Goal: Task Accomplishment & Management: Manage account settings

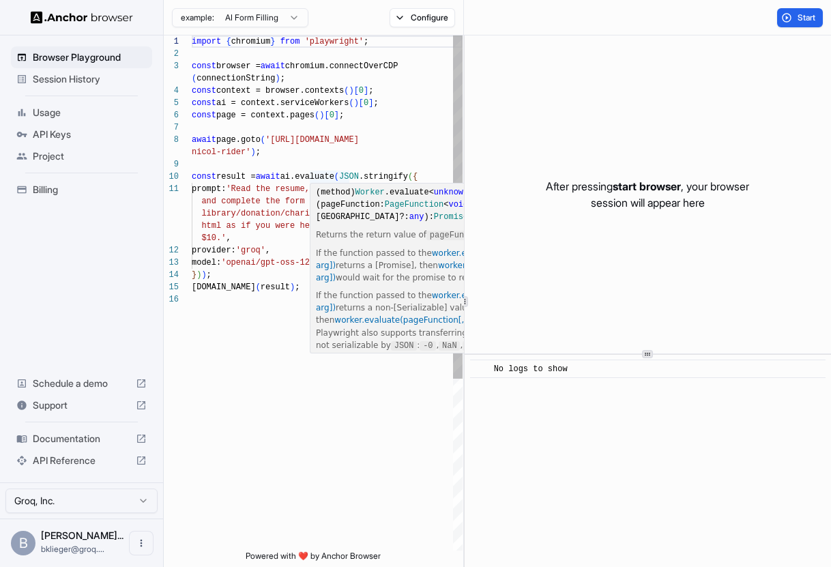
scroll to position [74, 0]
click at [279, 242] on div "import { chromium } from 'playwright' ; const browser = await chromium.connectO…" at bounding box center [327, 421] width 271 height 773
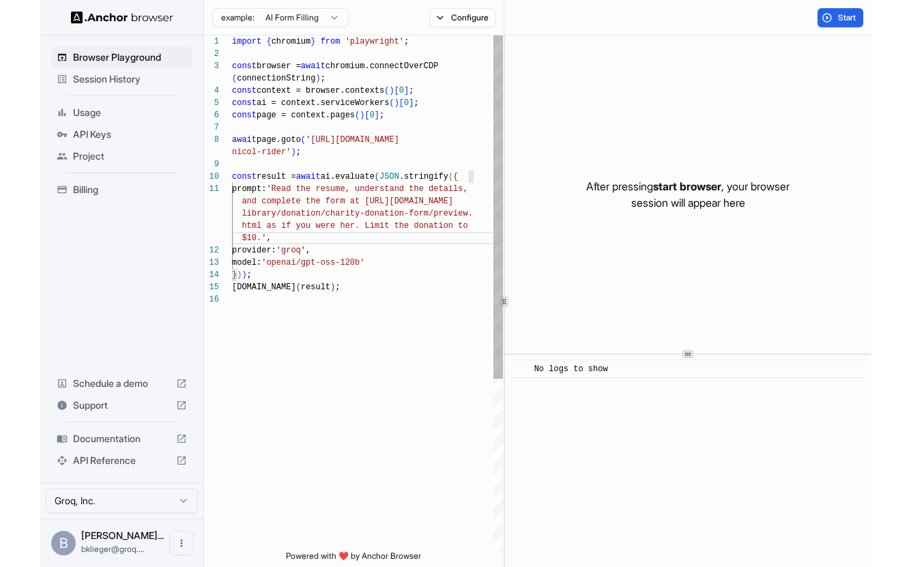
scroll to position [25, 0]
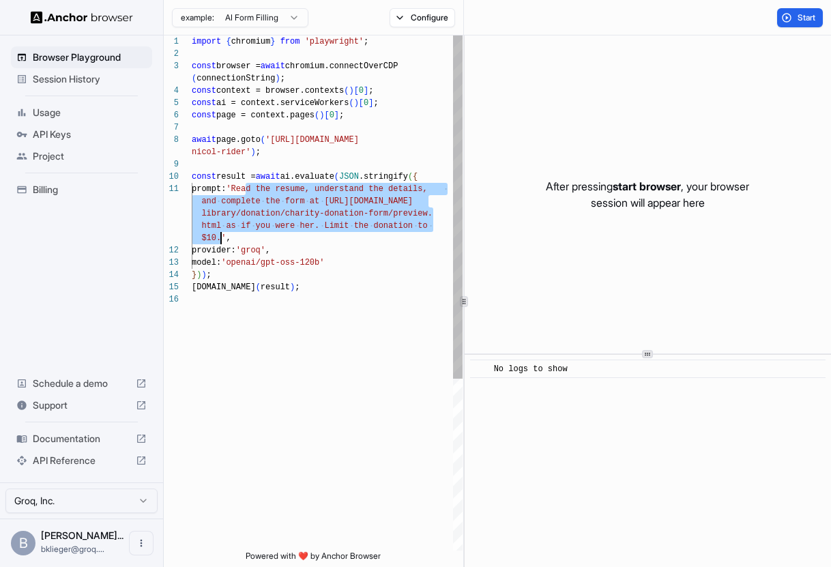
drag, startPoint x: 247, startPoint y: 188, endPoint x: 220, endPoint y: 239, distance: 57.1
click at [788, 18] on button "Start" at bounding box center [800, 17] width 46 height 19
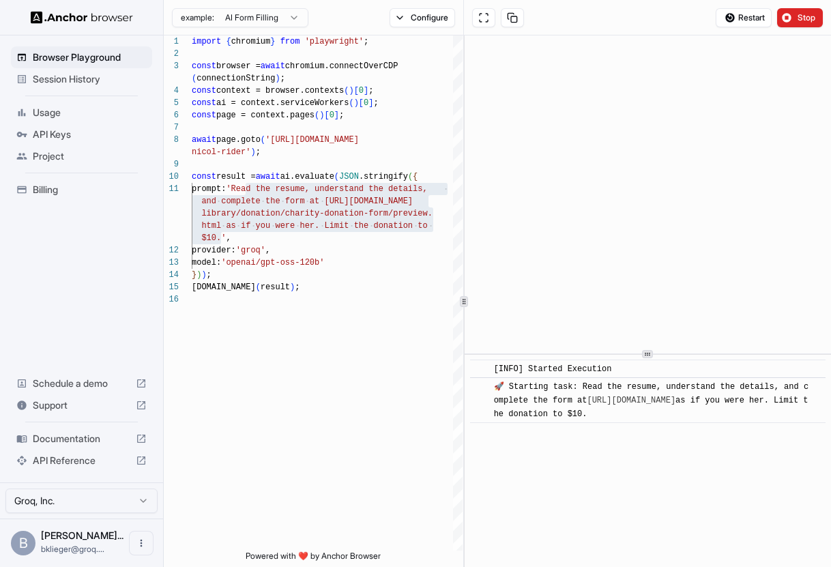
type textarea "**********"
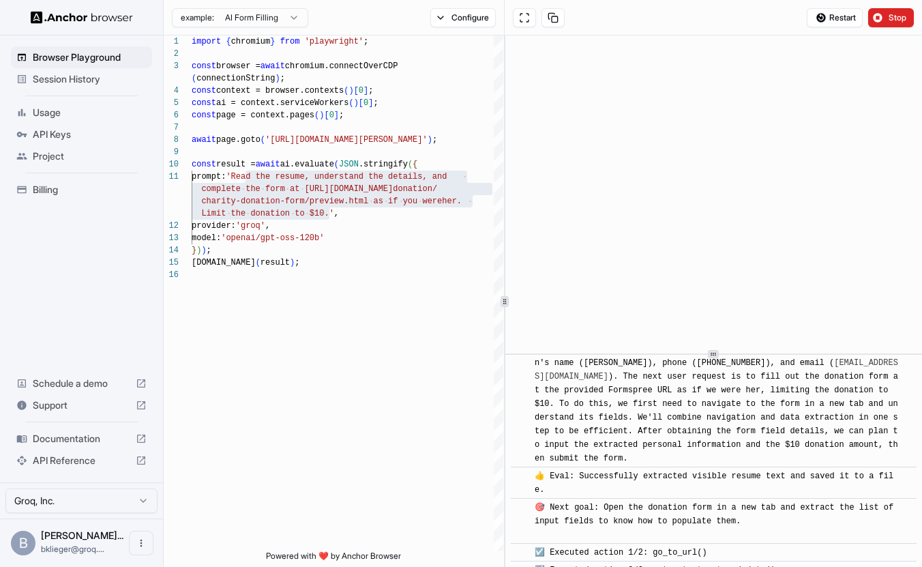
scroll to position [267, 0]
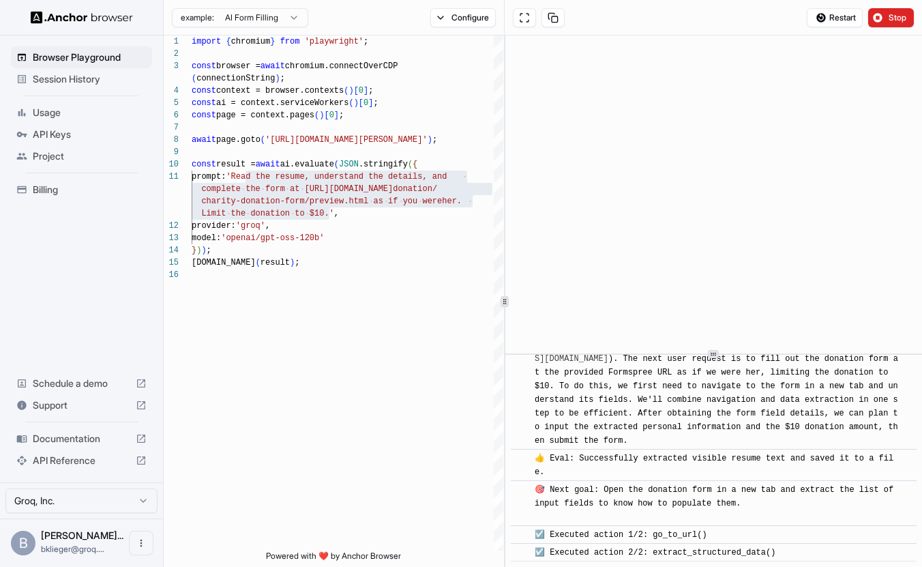
click at [81, 108] on span "Usage" at bounding box center [90, 113] width 114 height 14
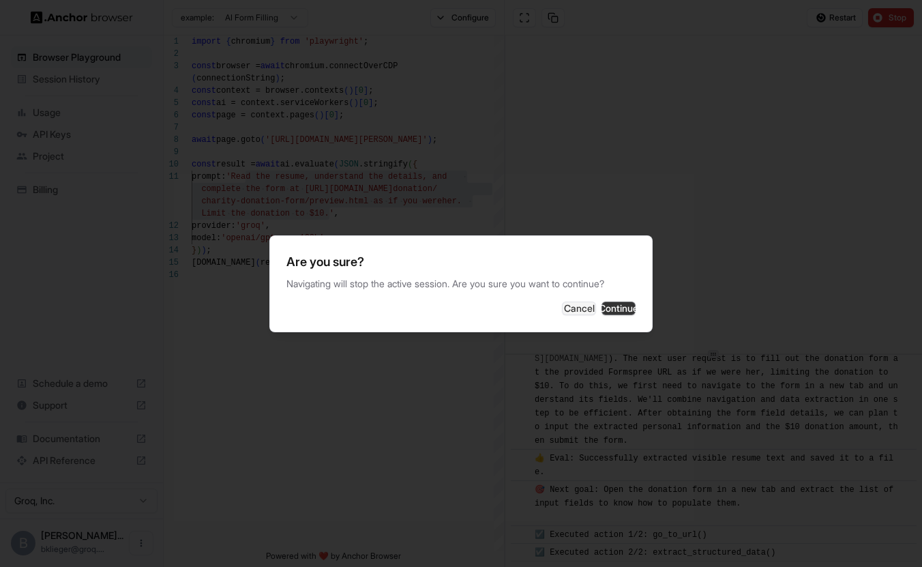
click at [603, 310] on button "Continue" at bounding box center [619, 309] width 34 height 14
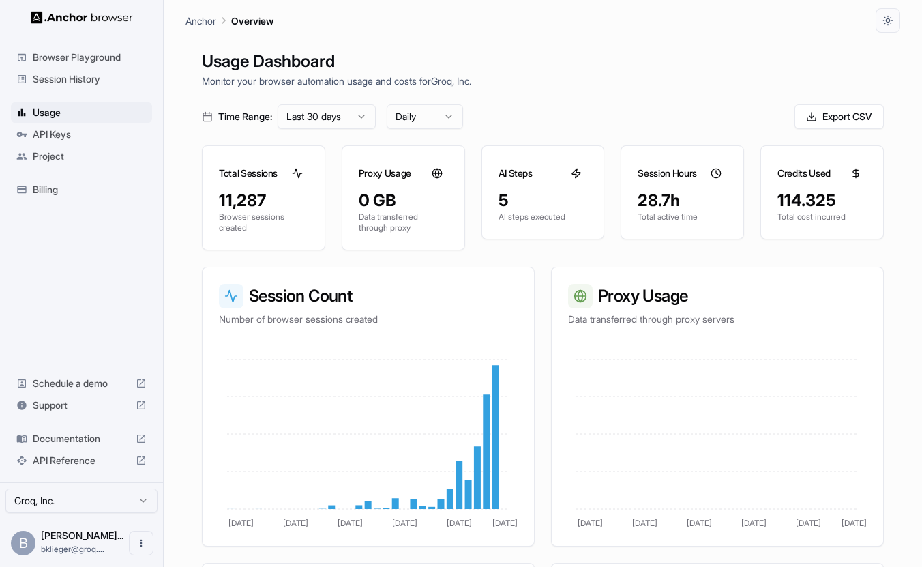
click at [93, 137] on span "API Keys" at bounding box center [90, 135] width 114 height 14
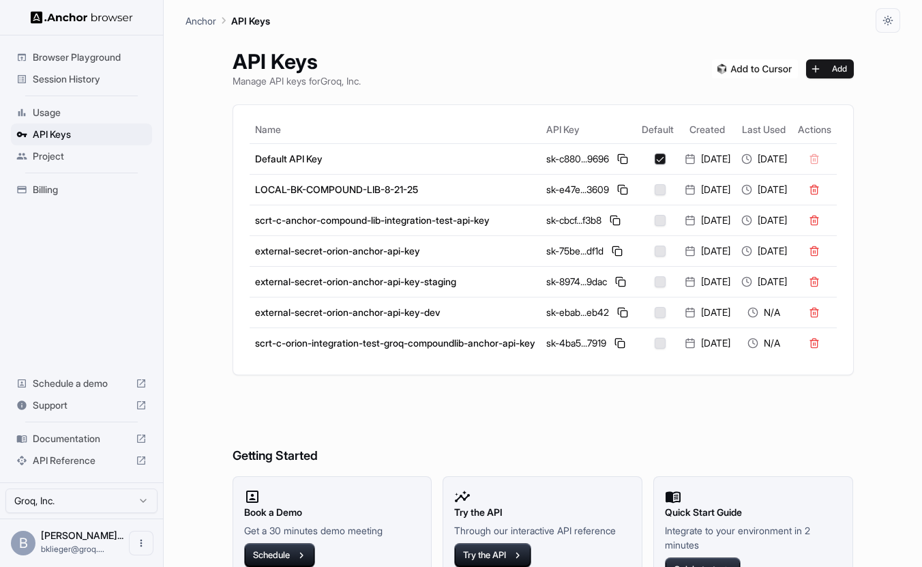
click at [85, 154] on span "Project" at bounding box center [90, 156] width 114 height 14
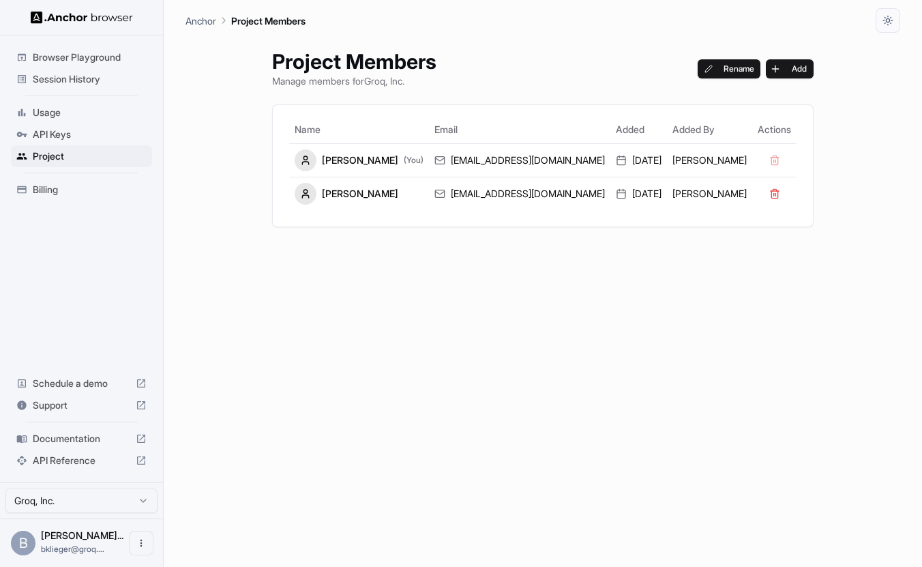
click at [91, 84] on span "Session History" at bounding box center [90, 79] width 114 height 14
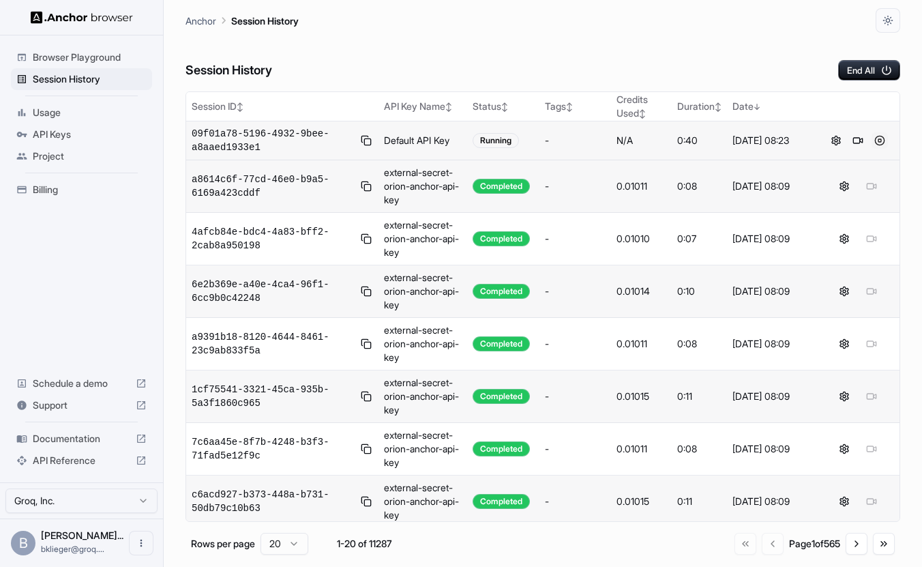
click at [882, 139] on button at bounding box center [880, 140] width 16 height 16
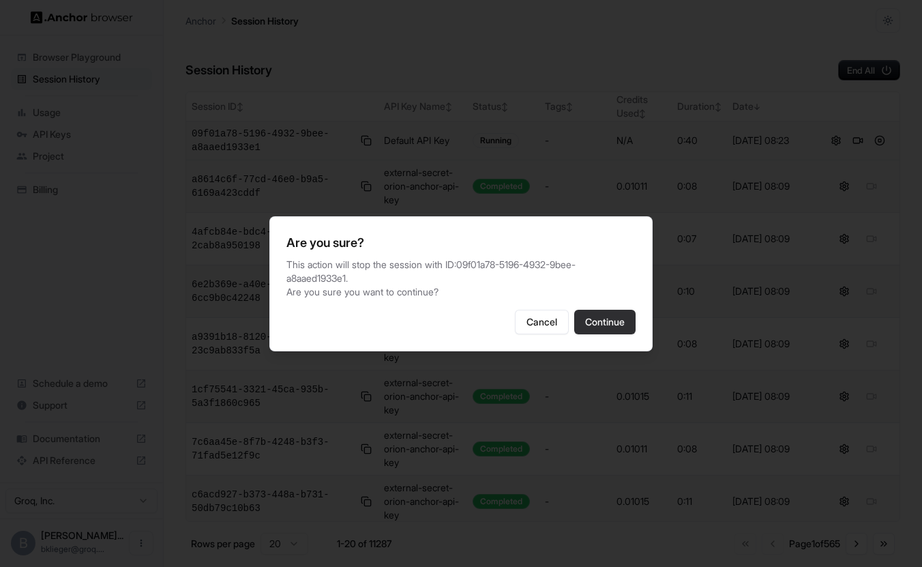
click at [613, 325] on button "Continue" at bounding box center [604, 322] width 61 height 25
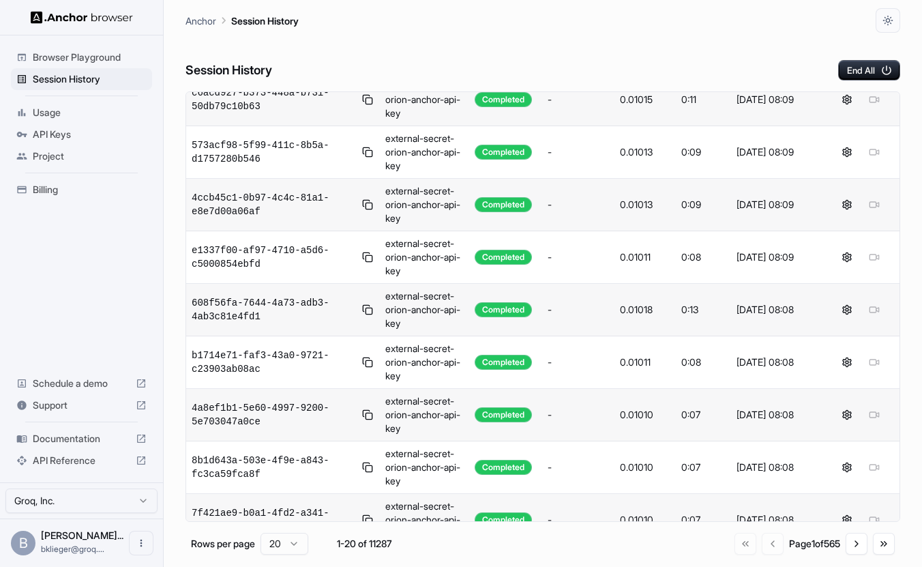
scroll to position [637, 0]
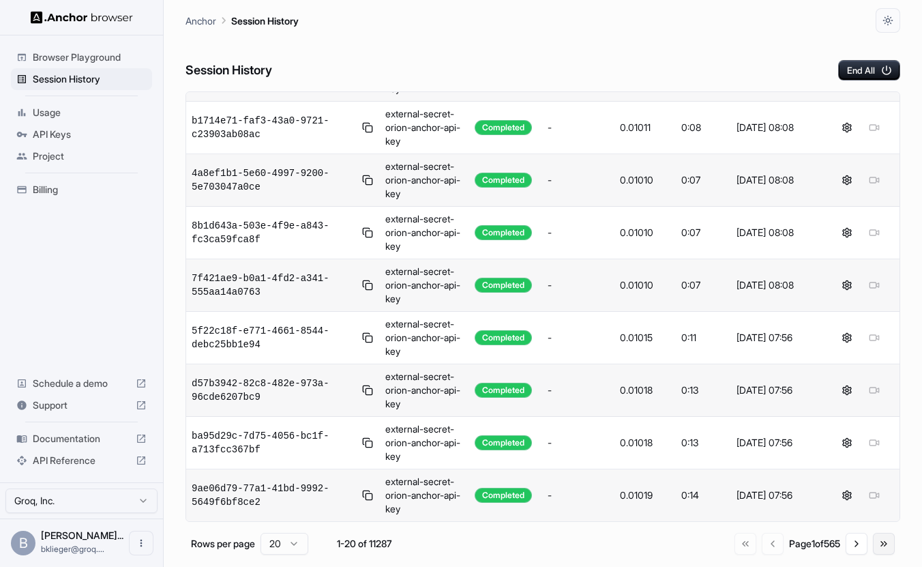
click at [886, 544] on button "Go to last page" at bounding box center [884, 544] width 22 height 22
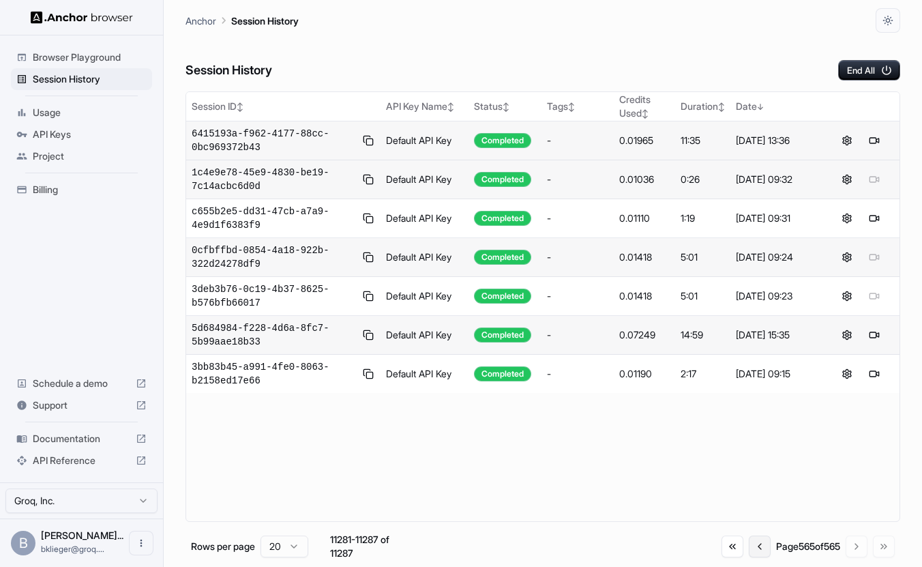
click at [754, 551] on button "Go to previous page" at bounding box center [760, 547] width 22 height 22
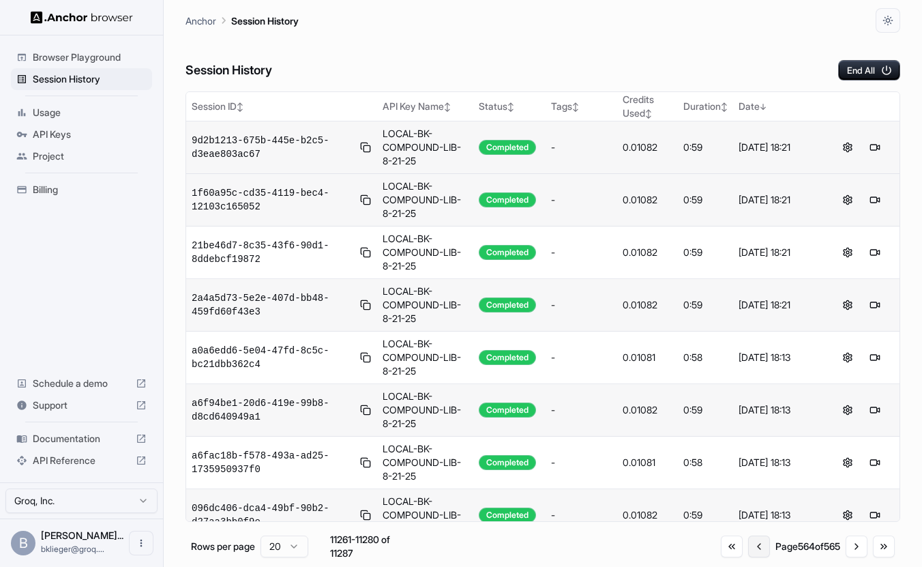
click at [753, 551] on button "Go to previous page" at bounding box center [759, 547] width 22 height 22
click at [753, 551] on button "Go to previous page" at bounding box center [762, 547] width 22 height 22
click at [753, 550] on button "Go to previous page" at bounding box center [759, 547] width 22 height 22
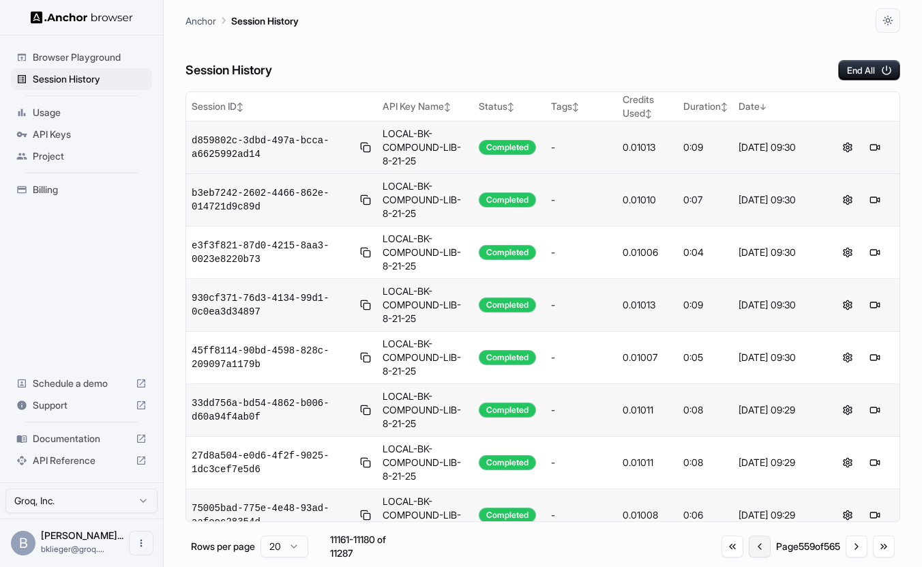
click at [753, 550] on button "Go to previous page" at bounding box center [760, 547] width 22 height 22
click at [753, 550] on button "Go to previous page" at bounding box center [761, 547] width 22 height 22
click at [753, 550] on button "Go to previous page" at bounding box center [760, 547] width 22 height 22
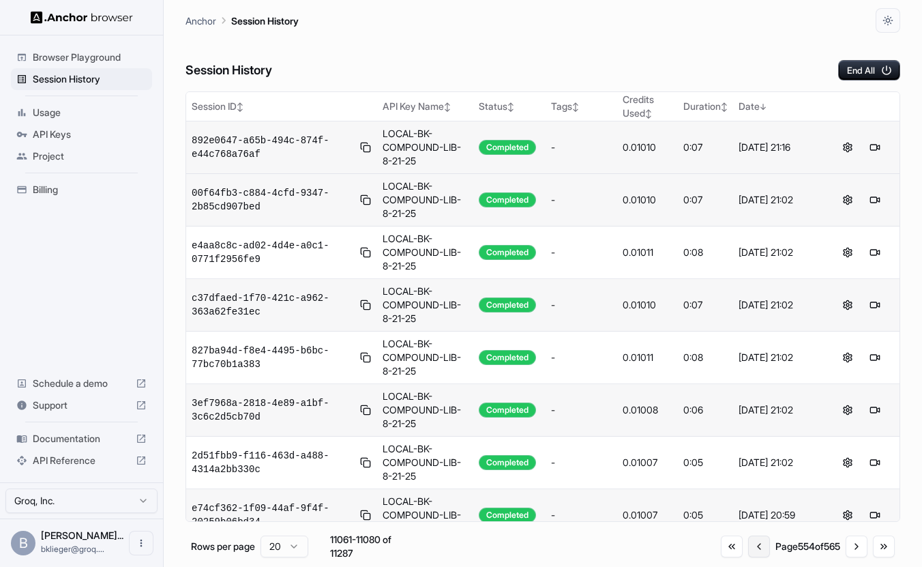
click at [753, 550] on button "Go to previous page" at bounding box center [759, 547] width 22 height 22
click at [753, 550] on button "Go to previous page" at bounding box center [760, 547] width 22 height 22
click at [753, 550] on button "Go to previous page" at bounding box center [762, 547] width 22 height 22
click at [753, 550] on button "Go to previous page" at bounding box center [759, 547] width 22 height 22
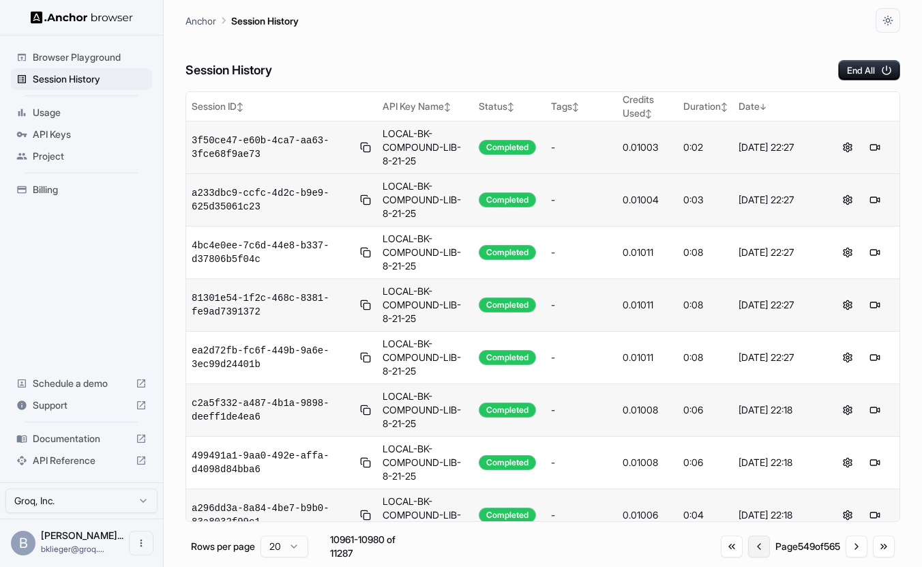
click at [753, 550] on button "Go to previous page" at bounding box center [759, 547] width 22 height 22
click at [753, 550] on button "Go to previous page" at bounding box center [760, 547] width 22 height 22
click at [753, 550] on button "Go to previous page" at bounding box center [759, 547] width 22 height 22
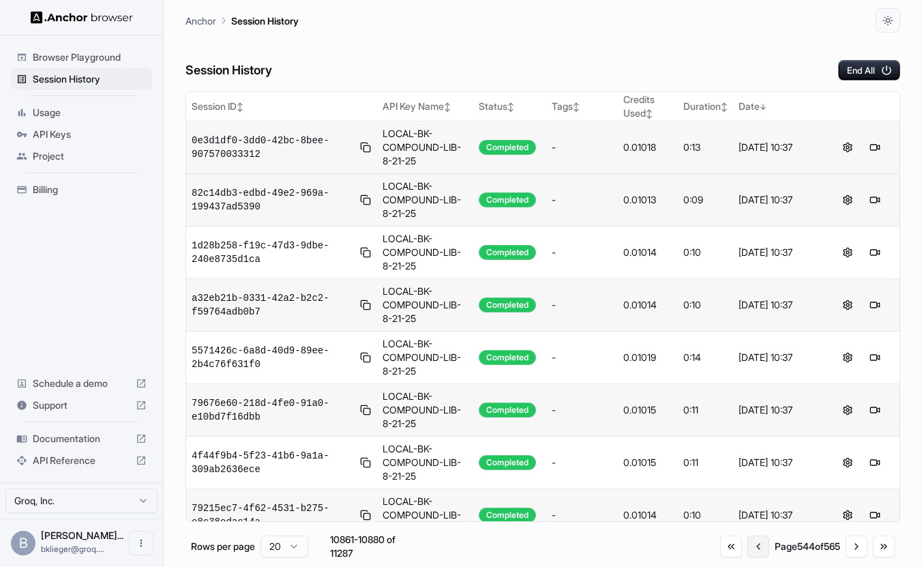
click at [753, 550] on button "Go to previous page" at bounding box center [759, 547] width 22 height 22
click at [753, 550] on button "Go to previous page" at bounding box center [762, 547] width 22 height 22
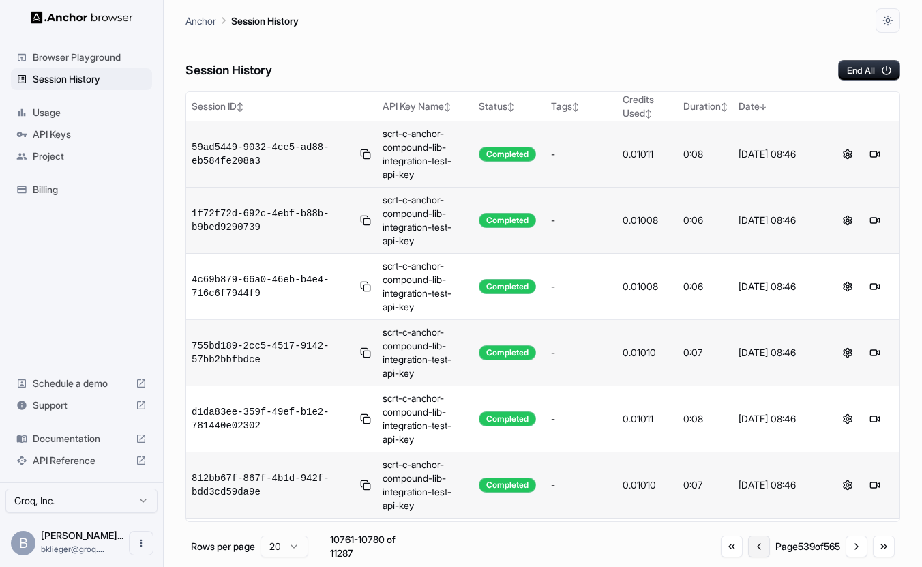
click at [753, 550] on button "Go to previous page" at bounding box center [759, 547] width 22 height 22
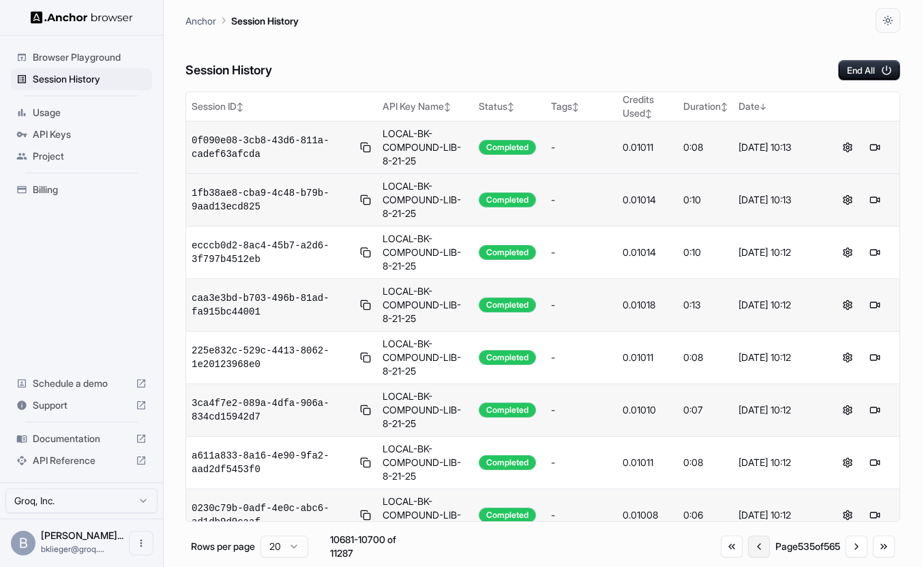
click at [753, 550] on button "Go to previous page" at bounding box center [759, 547] width 22 height 22
click at [753, 550] on button "Go to previous page" at bounding box center [762, 547] width 22 height 22
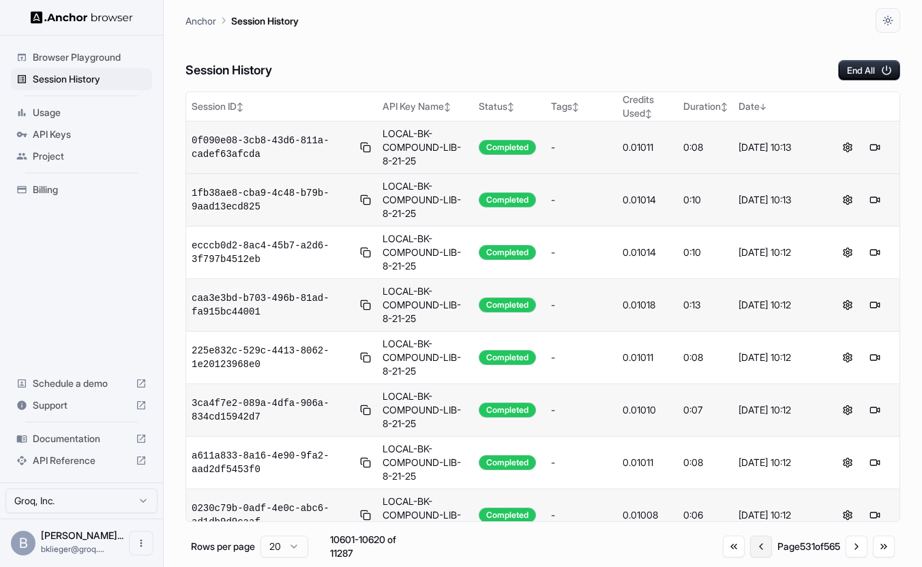
click at [753, 550] on button "Go to previous page" at bounding box center [762, 547] width 22 height 22
click at [753, 550] on button "Go to previous page" at bounding box center [760, 547] width 22 height 22
click at [753, 550] on button "Go to previous page" at bounding box center [761, 547] width 22 height 22
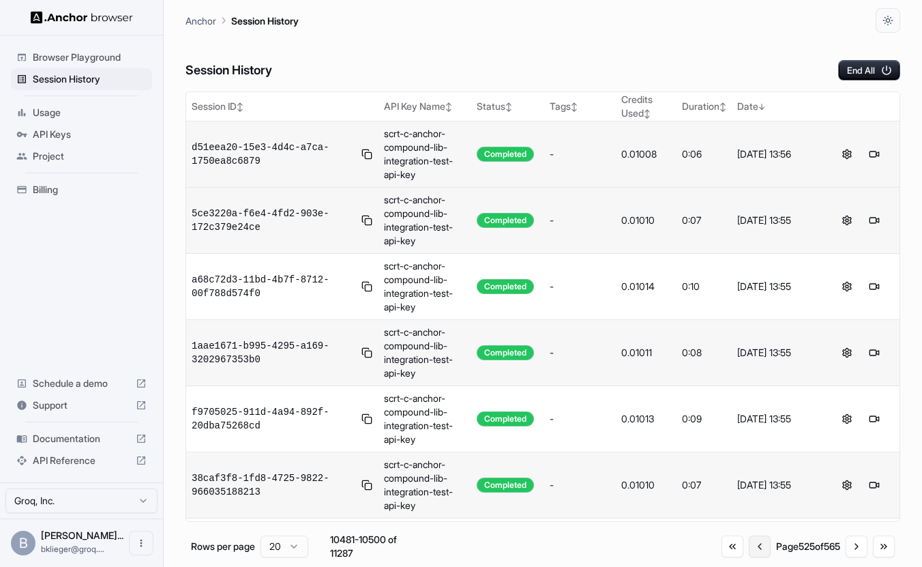
click at [753, 550] on button "Go to previous page" at bounding box center [760, 547] width 22 height 22
click at [753, 550] on button "Go to previous page" at bounding box center [759, 547] width 22 height 22
click at [753, 550] on button "Go to previous page" at bounding box center [762, 547] width 22 height 22
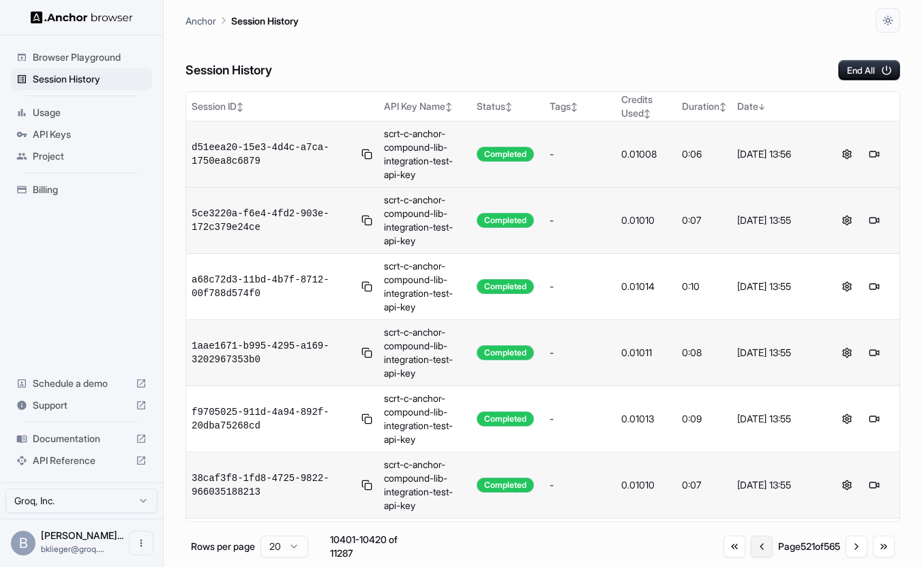
click at [753, 550] on button "Go to previous page" at bounding box center [762, 547] width 22 height 22
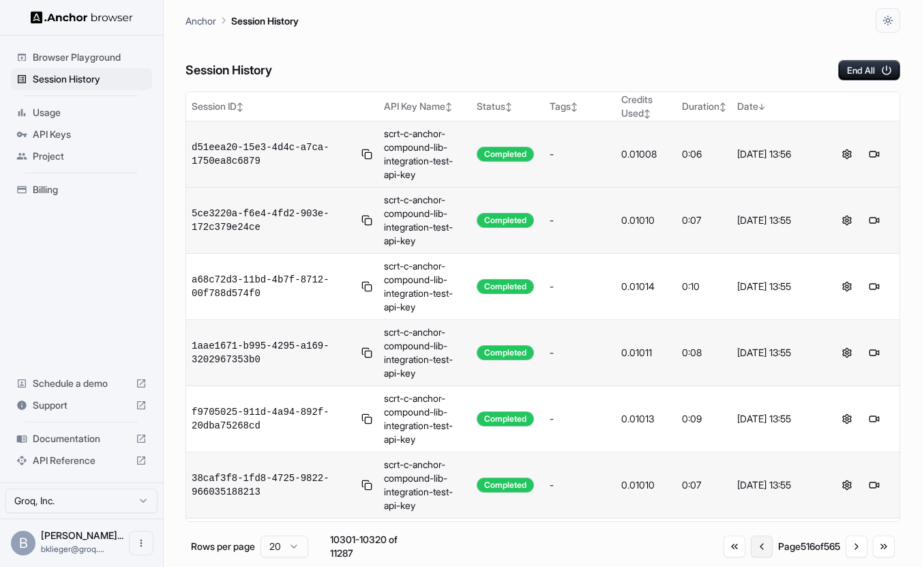
click at [753, 550] on button "Go to previous page" at bounding box center [762, 547] width 22 height 22
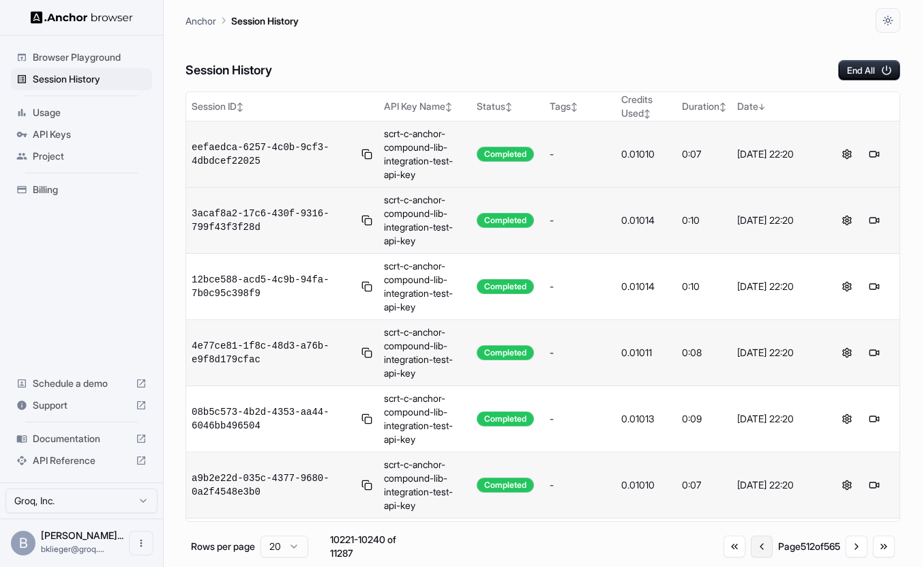
click at [753, 550] on button "Go to previous page" at bounding box center [762, 547] width 22 height 22
click at [753, 550] on button "Go to previous page" at bounding box center [759, 547] width 22 height 22
click at [753, 550] on button "Go to previous page" at bounding box center [760, 547] width 22 height 22
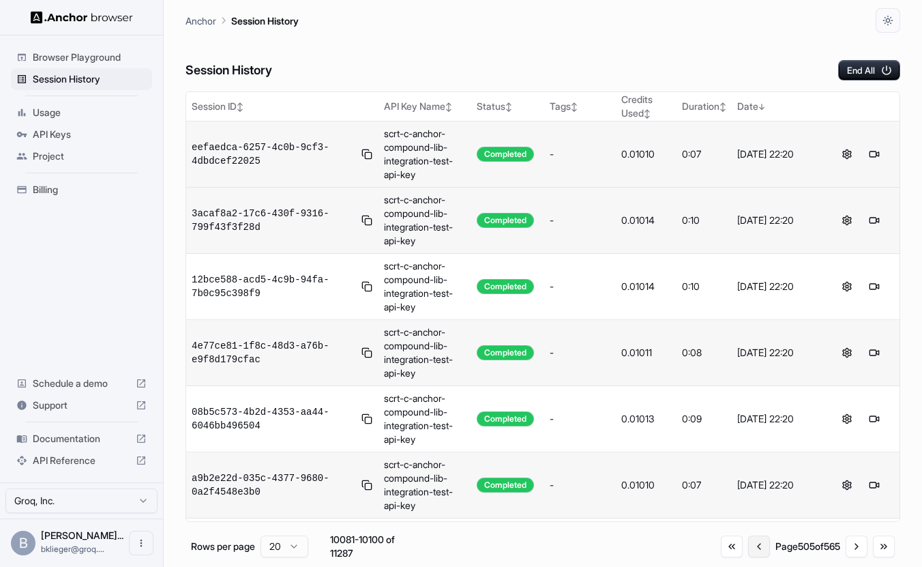
click at [753, 550] on button "Go to previous page" at bounding box center [759, 547] width 22 height 22
click at [753, 550] on button "Go to previous page" at bounding box center [762, 547] width 22 height 22
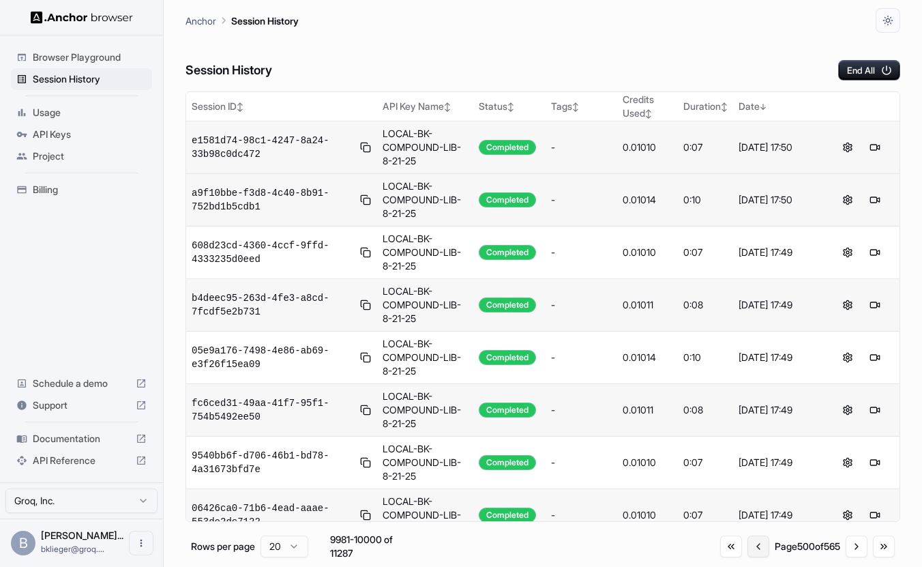
click at [753, 550] on button "Go to previous page" at bounding box center [759, 547] width 22 height 22
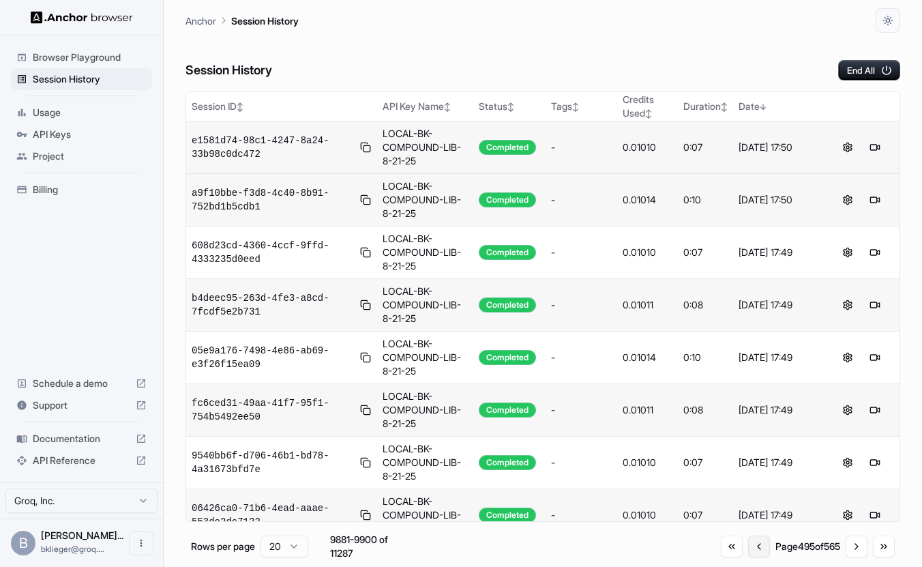
click at [753, 550] on button "Go to previous page" at bounding box center [759, 547] width 22 height 22
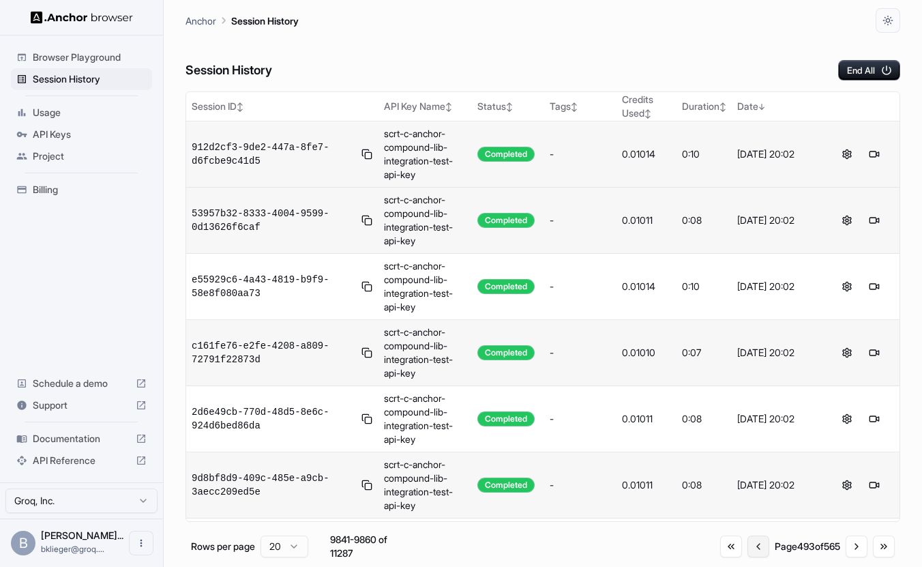
click at [753, 550] on button "Go to previous page" at bounding box center [759, 547] width 22 height 22
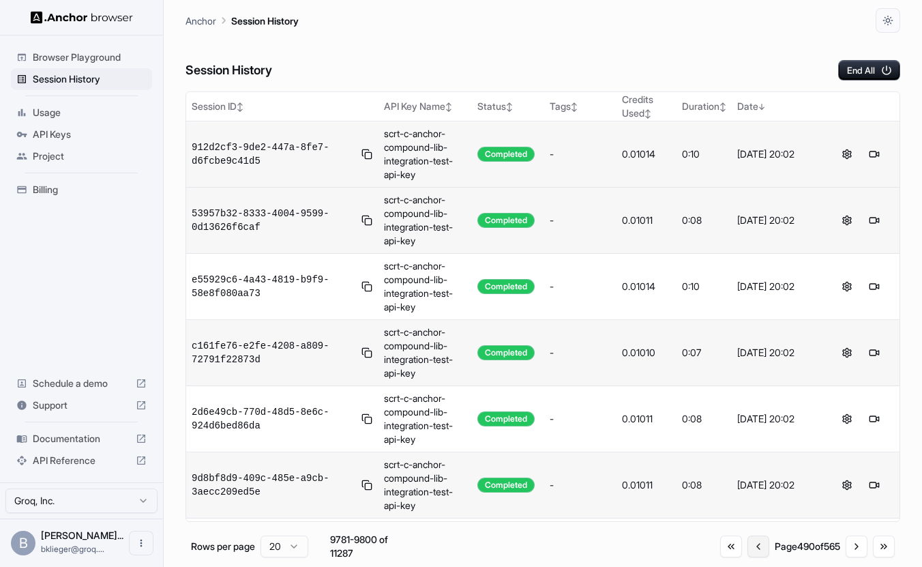
click at [753, 550] on button "Go to previous page" at bounding box center [759, 547] width 22 height 22
click at [753, 550] on button "Go to previous page" at bounding box center [760, 547] width 22 height 22
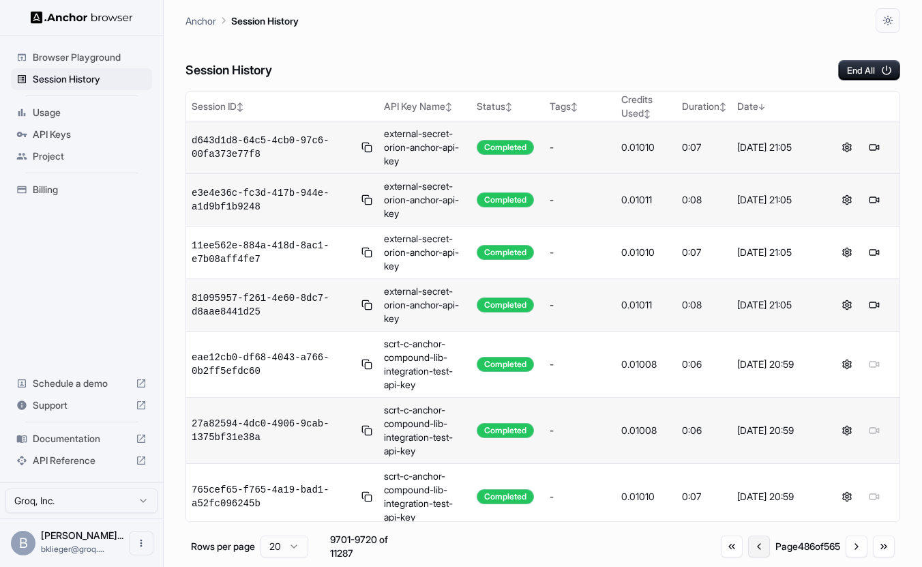
click at [753, 550] on button "Go to previous page" at bounding box center [759, 547] width 22 height 22
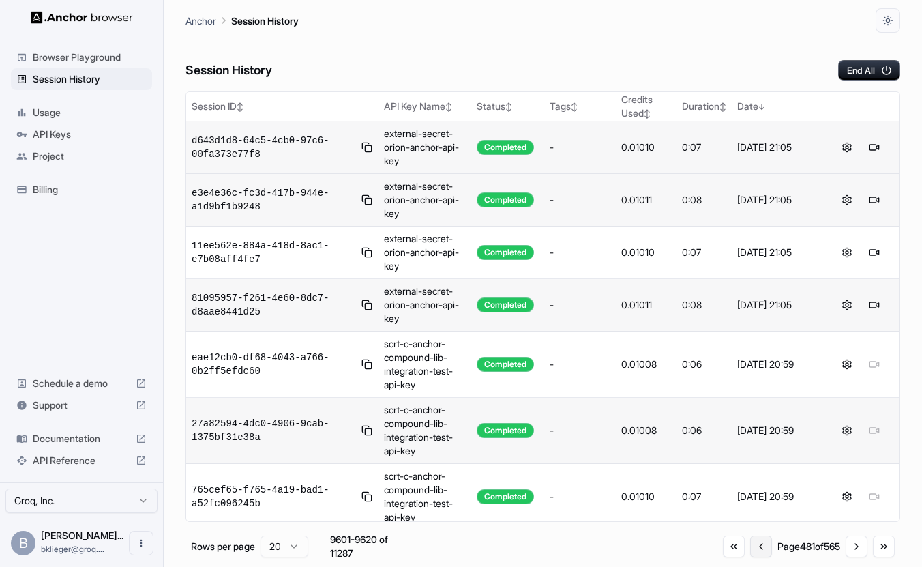
click at [753, 550] on button "Go to previous page" at bounding box center [762, 547] width 22 height 22
click at [753, 550] on button "Go to previous page" at bounding box center [759, 547] width 22 height 22
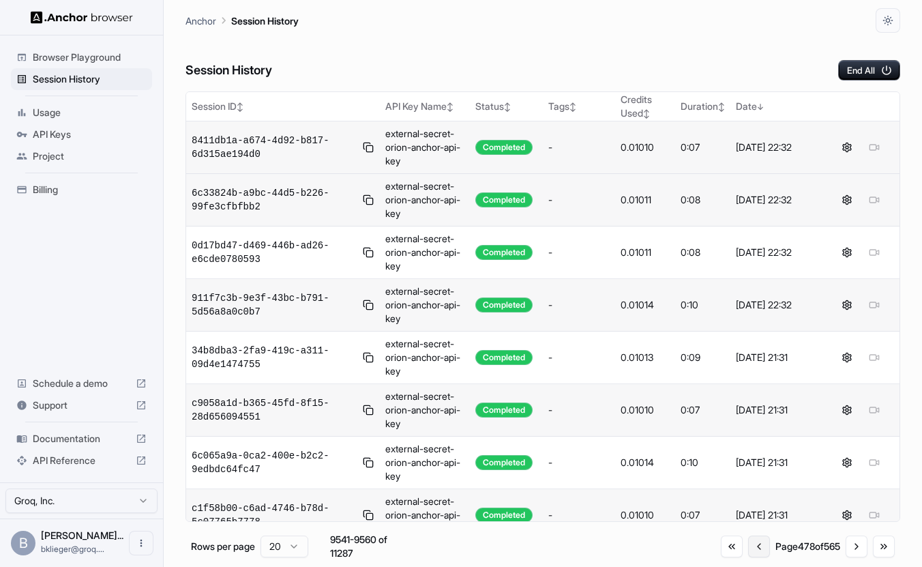
click at [753, 550] on button "Go to previous page" at bounding box center [759, 547] width 22 height 22
click at [753, 550] on button "Go to previous page" at bounding box center [760, 547] width 22 height 22
click at [753, 550] on button "Go to previous page" at bounding box center [759, 547] width 22 height 22
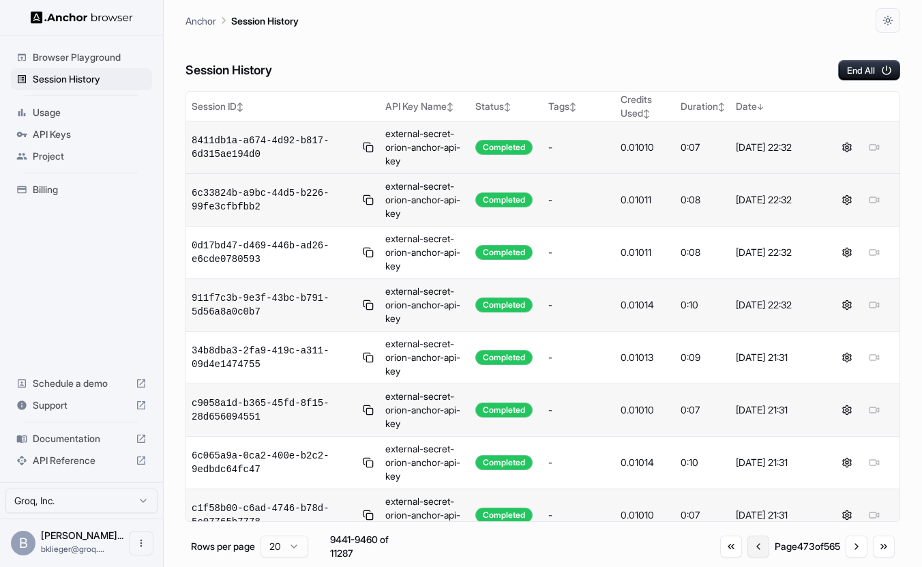
click at [753, 550] on button "Go to previous page" at bounding box center [759, 547] width 22 height 22
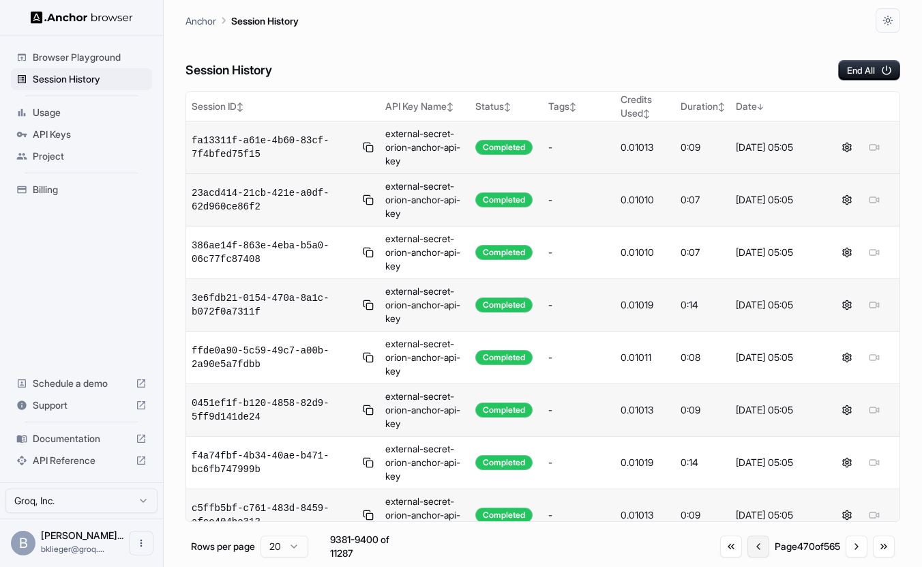
click at [753, 550] on button "Go to previous page" at bounding box center [759, 547] width 22 height 22
click at [753, 550] on button "Go to previous page" at bounding box center [760, 547] width 22 height 22
click at [753, 550] on button "Go to previous page" at bounding box center [759, 547] width 22 height 22
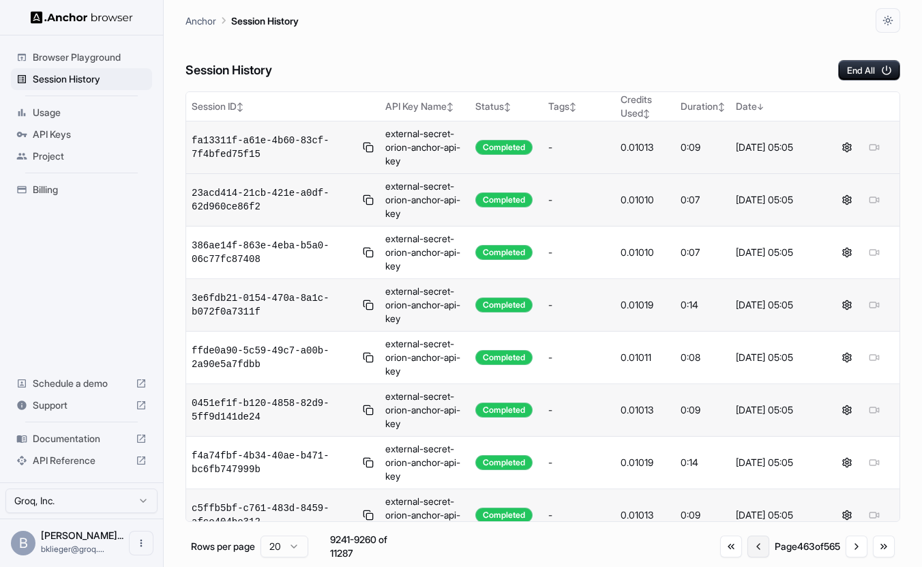
click at [753, 550] on button "Go to previous page" at bounding box center [759, 547] width 22 height 22
click at [753, 550] on button "Go to previous page" at bounding box center [762, 547] width 22 height 22
click at [753, 550] on button "Go to previous page" at bounding box center [759, 547] width 22 height 22
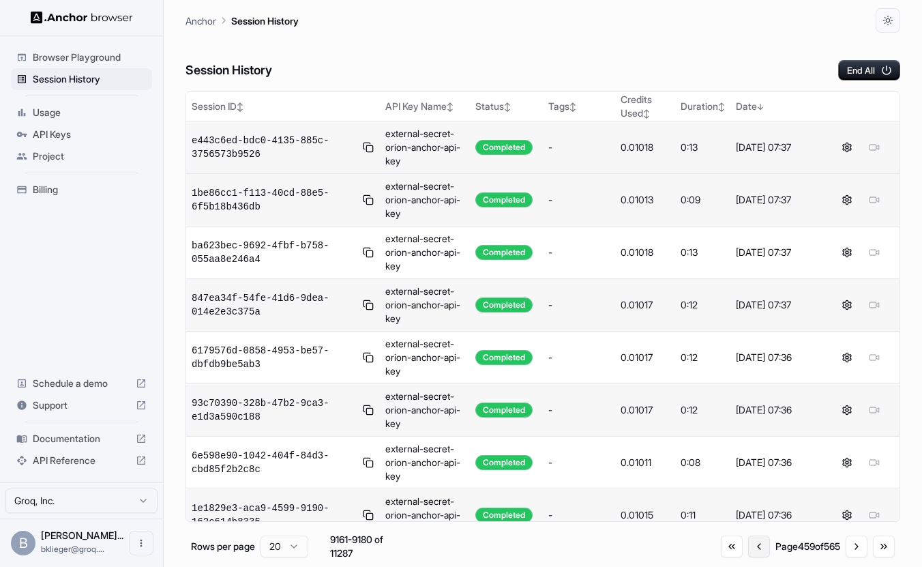
click at [753, 550] on button "Go to previous page" at bounding box center [759, 547] width 22 height 22
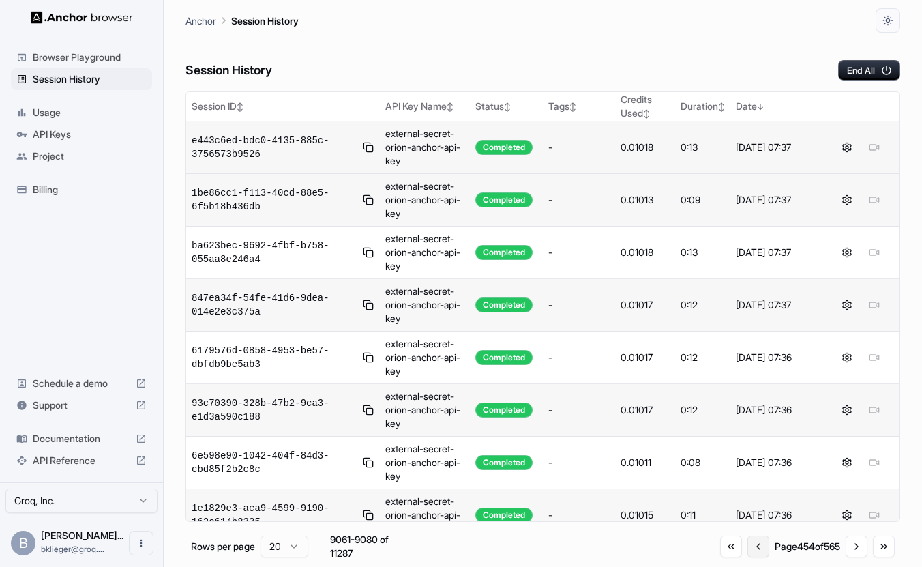
click at [753, 550] on button "Go to previous page" at bounding box center [759, 547] width 22 height 22
click at [753, 550] on button "Go to previous page" at bounding box center [762, 547] width 22 height 22
click at [753, 550] on button "Go to previous page" at bounding box center [759, 547] width 22 height 22
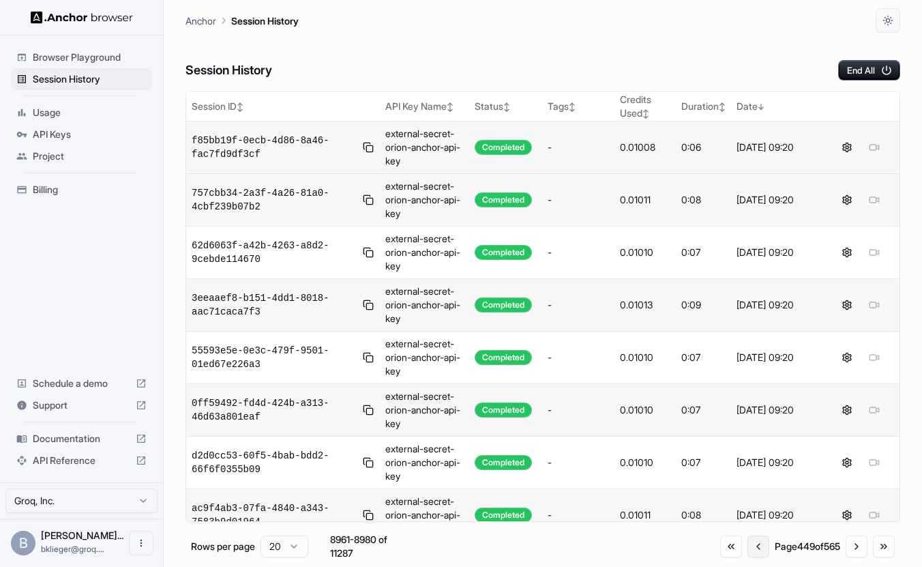
click at [753, 550] on button "Go to previous page" at bounding box center [759, 547] width 22 height 22
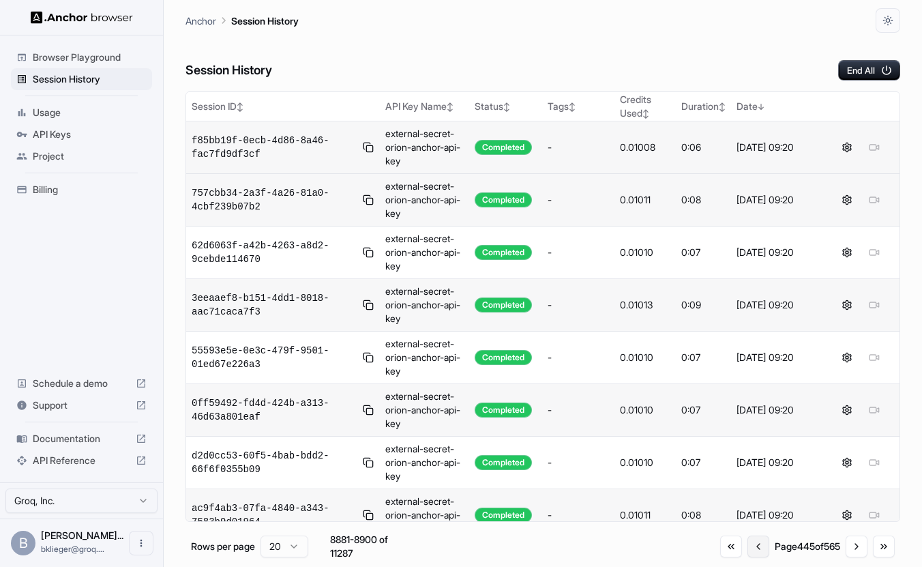
click at [753, 550] on button "Go to previous page" at bounding box center [759, 547] width 22 height 22
click at [753, 550] on button "Go to previous page" at bounding box center [758, 547] width 22 height 22
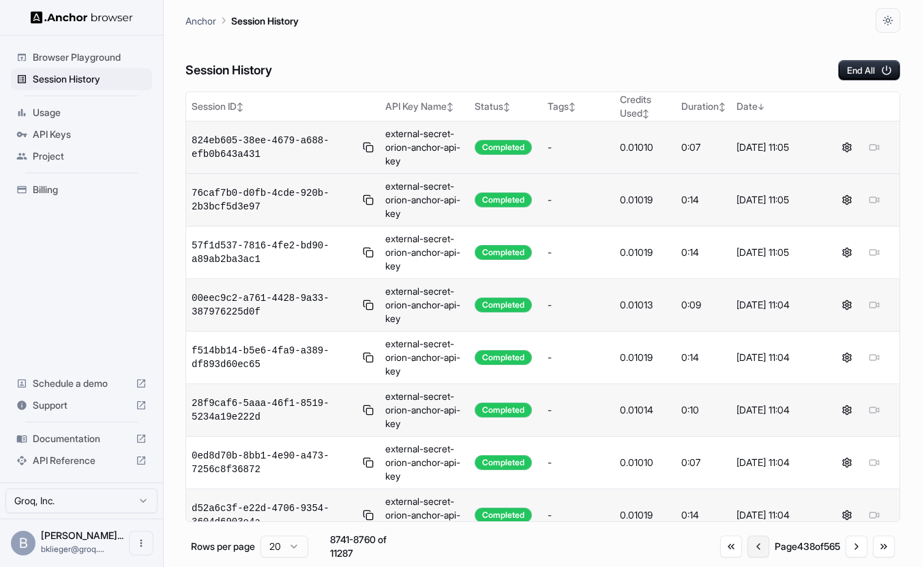
click at [753, 550] on button "Go to previous page" at bounding box center [759, 547] width 22 height 22
click at [753, 550] on button "Go to previous page" at bounding box center [758, 547] width 22 height 22
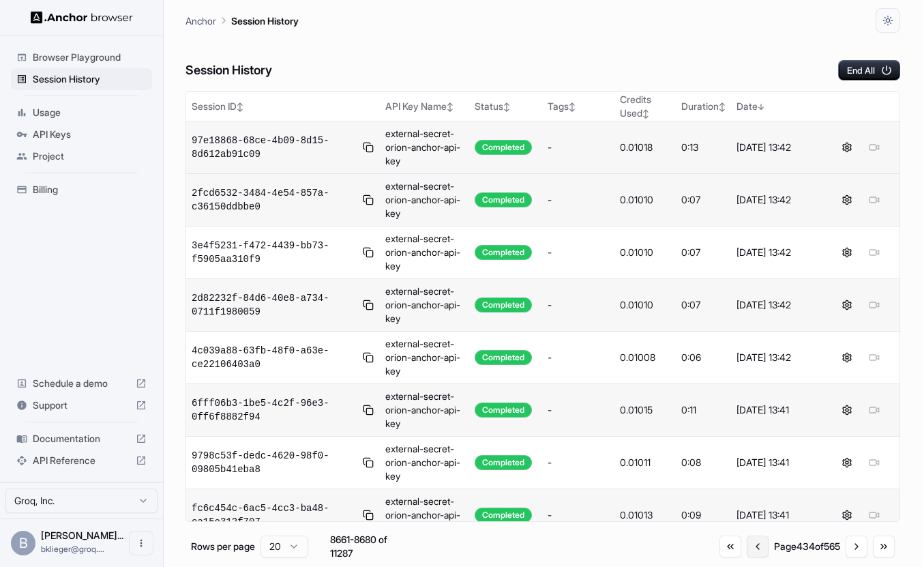
click at [753, 550] on button "Go to previous page" at bounding box center [758, 547] width 22 height 22
click at [753, 550] on button "Go to previous page" at bounding box center [759, 547] width 22 height 22
click at [753, 550] on button "Go to previous page" at bounding box center [758, 547] width 22 height 22
click at [753, 550] on button "Go to previous page" at bounding box center [759, 547] width 22 height 22
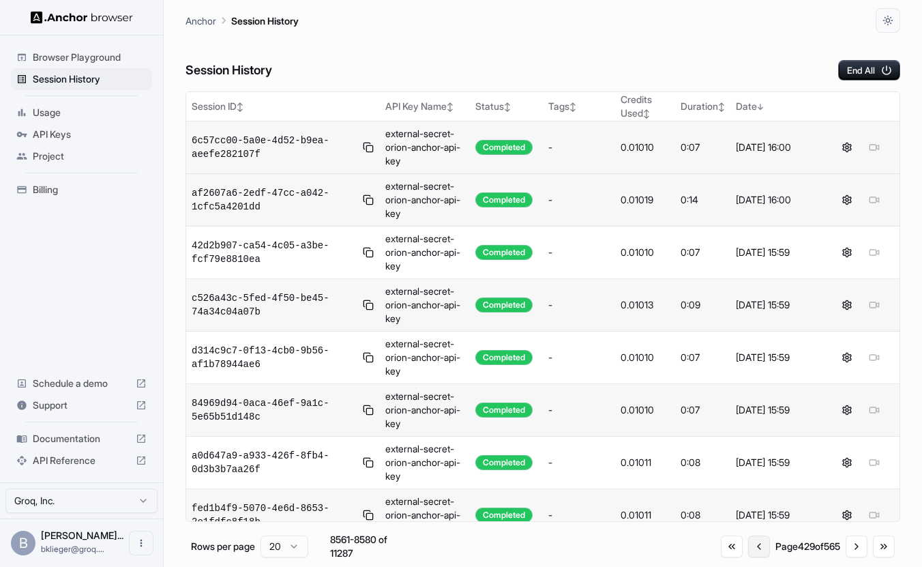
click at [753, 550] on button "Go to previous page" at bounding box center [759, 547] width 22 height 22
click at [753, 550] on button "Go to previous page" at bounding box center [760, 547] width 22 height 22
click at [753, 550] on button "Go to previous page" at bounding box center [759, 547] width 22 height 22
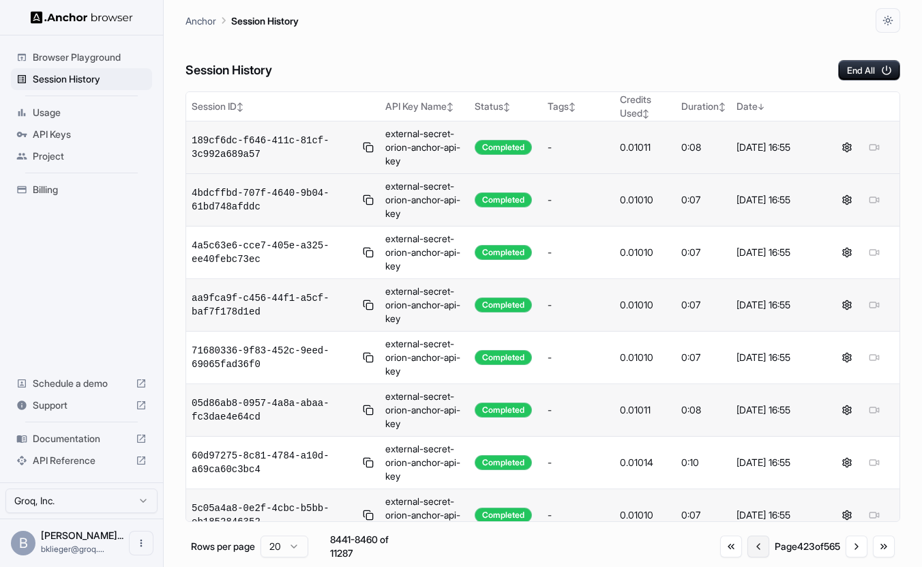
click at [753, 550] on button "Go to previous page" at bounding box center [759, 547] width 22 height 22
click at [753, 550] on button "Go to previous page" at bounding box center [762, 547] width 22 height 22
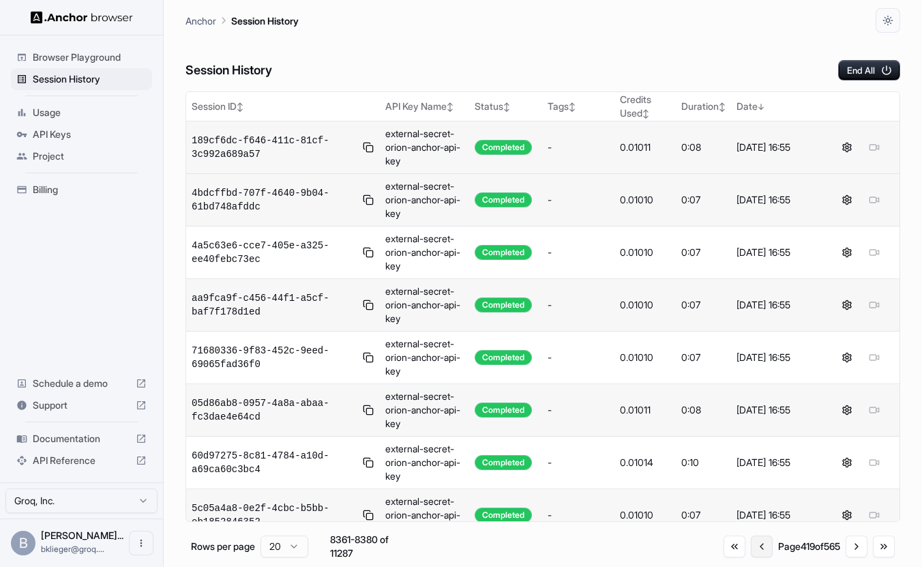
click at [753, 550] on button "Go to previous page" at bounding box center [762, 547] width 22 height 22
click at [753, 550] on button "Go to previous page" at bounding box center [763, 547] width 22 height 22
click at [753, 550] on button "Go to previous page" at bounding box center [762, 547] width 22 height 22
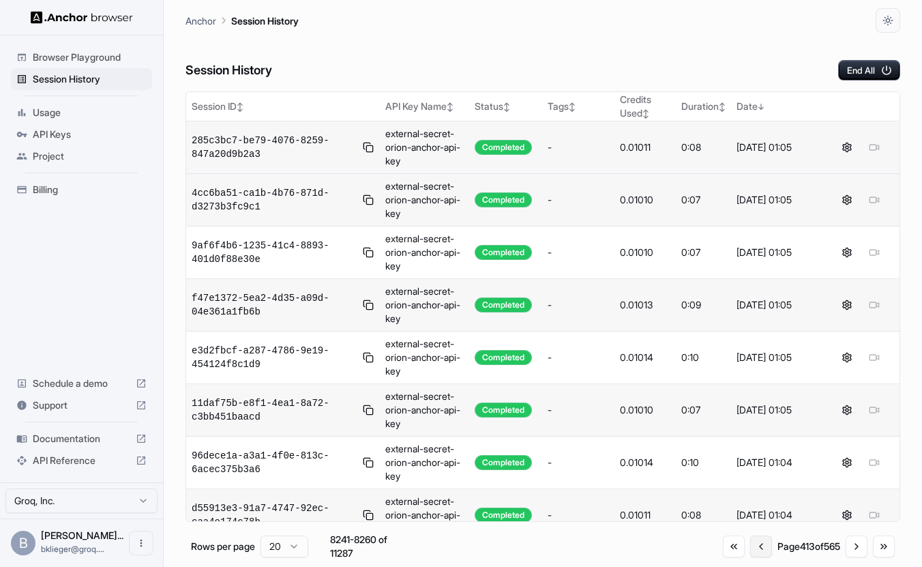
click at [753, 550] on button "Go to previous page" at bounding box center [762, 547] width 22 height 22
click at [753, 550] on button "Go to previous page" at bounding box center [759, 547] width 22 height 22
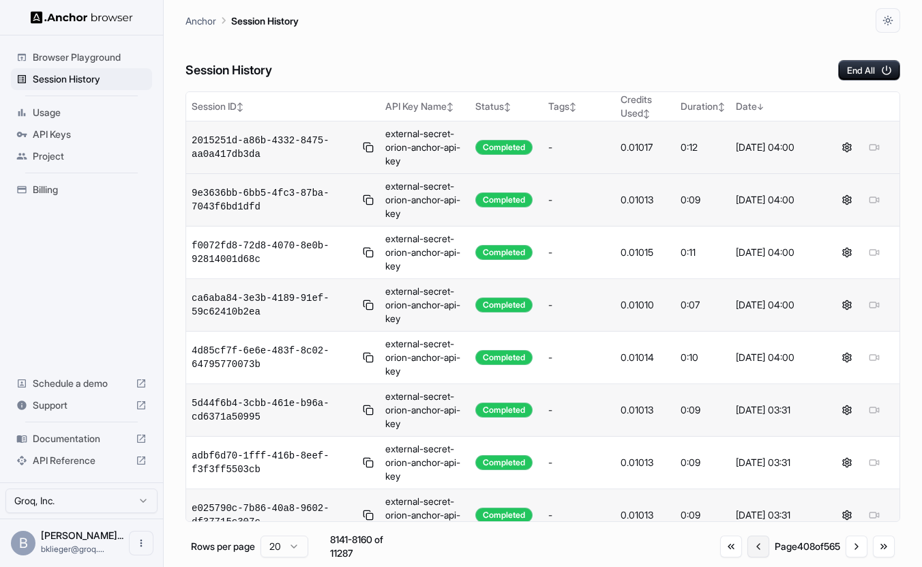
click at [753, 550] on button "Go to previous page" at bounding box center [759, 547] width 22 height 22
click at [753, 550] on button "Go to previous page" at bounding box center [758, 547] width 22 height 22
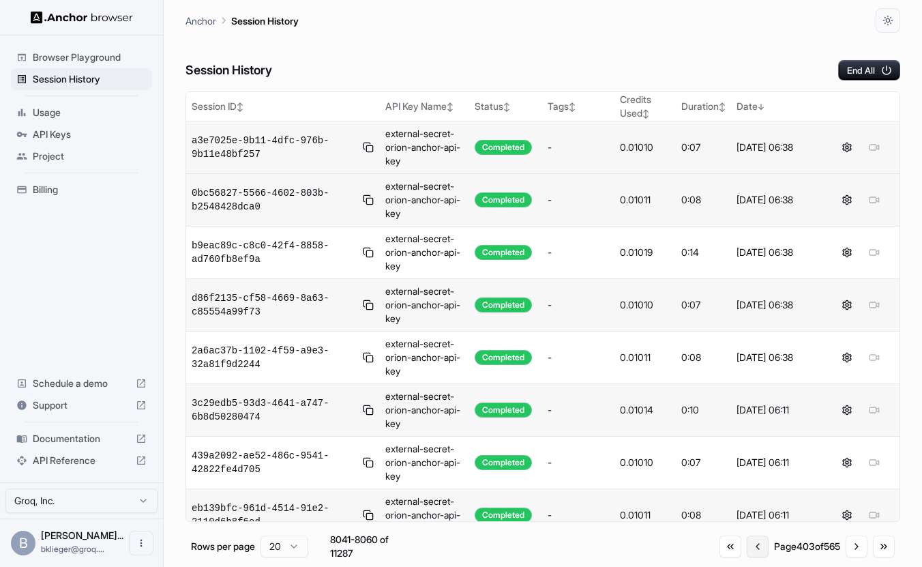
click at [753, 550] on button "Go to previous page" at bounding box center [758, 547] width 22 height 22
click at [753, 550] on button "Go to previous page" at bounding box center [759, 547] width 22 height 22
click at [753, 550] on button "Go to previous page" at bounding box center [761, 547] width 22 height 22
click at [753, 550] on button "Go to previous page" at bounding box center [759, 547] width 22 height 22
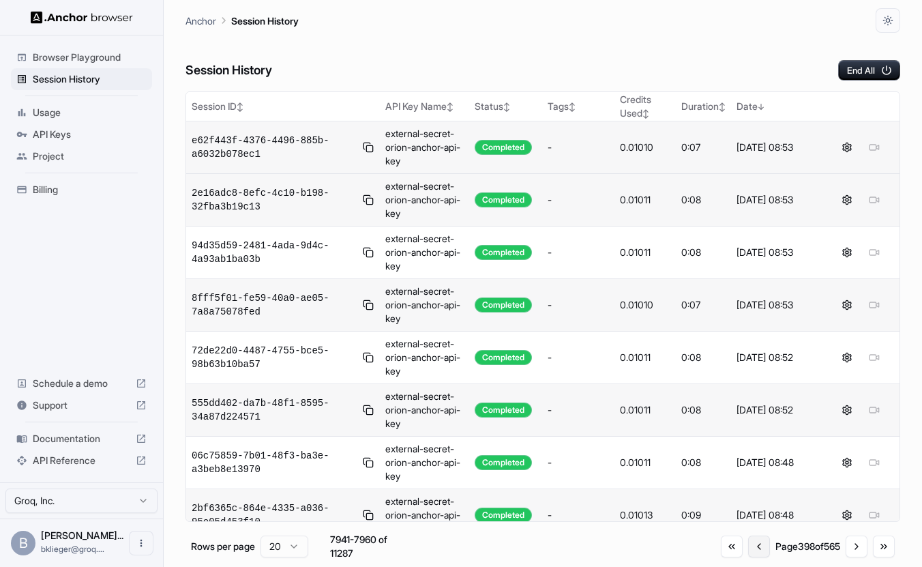
click at [753, 550] on button "Go to previous page" at bounding box center [759, 547] width 22 height 22
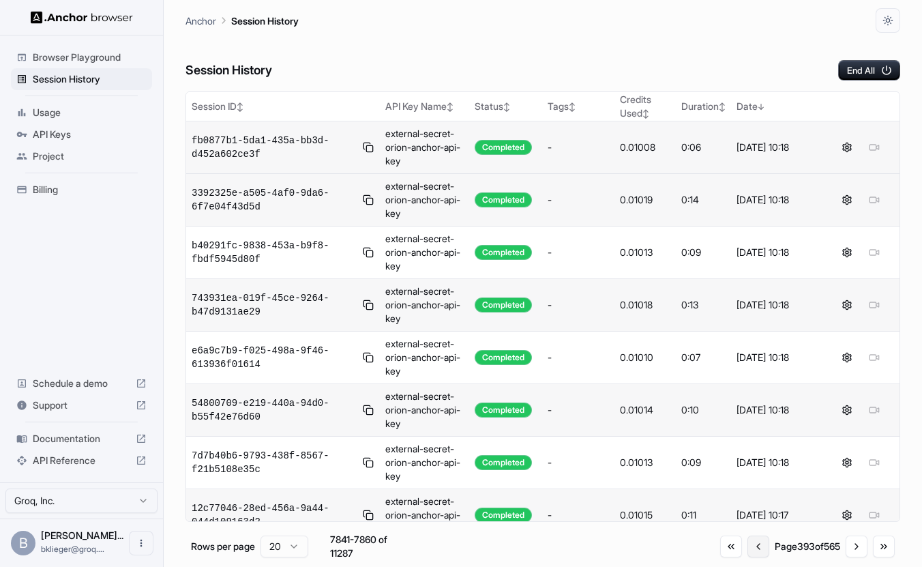
click at [753, 550] on button "Go to previous page" at bounding box center [759, 547] width 22 height 22
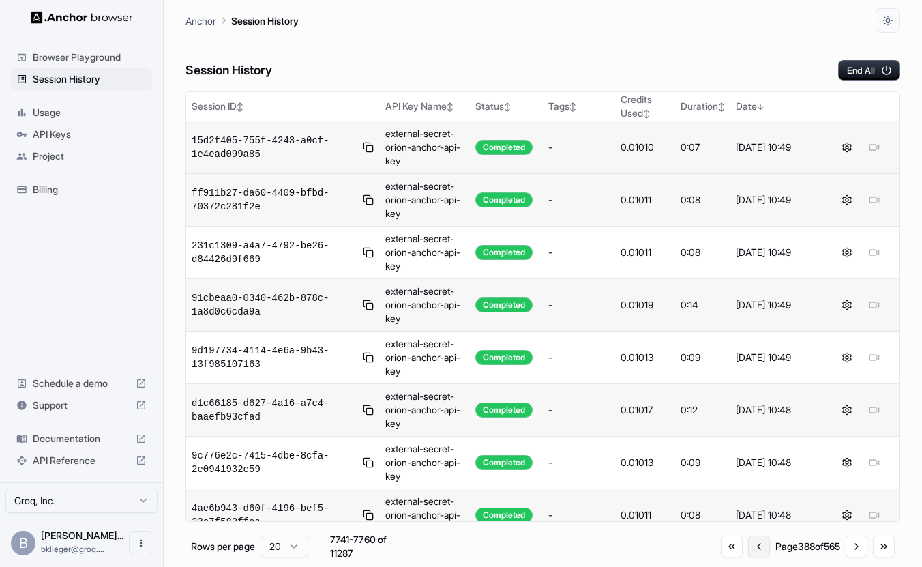
click at [753, 550] on button "Go to previous page" at bounding box center [759, 547] width 22 height 22
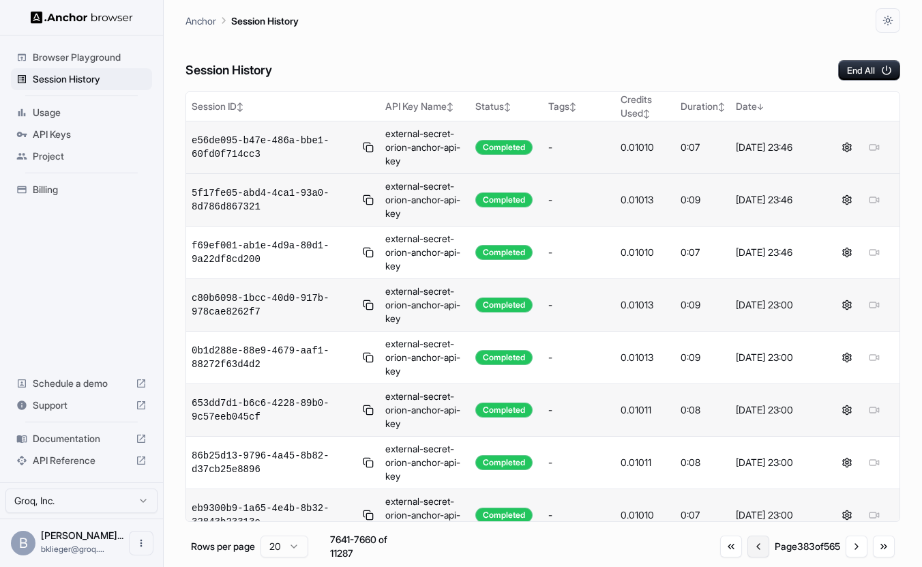
click at [753, 550] on button "Go to previous page" at bounding box center [759, 547] width 22 height 22
click at [753, 550] on button "Go to previous page" at bounding box center [762, 547] width 22 height 22
click at [753, 550] on button "Go to previous page" at bounding box center [759, 547] width 22 height 22
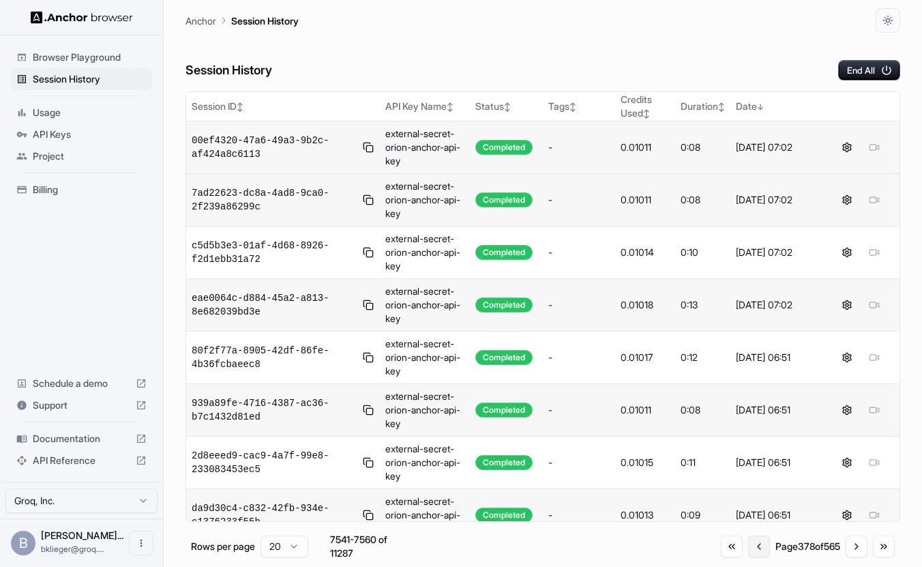
click at [753, 550] on button "Go to previous page" at bounding box center [759, 547] width 22 height 22
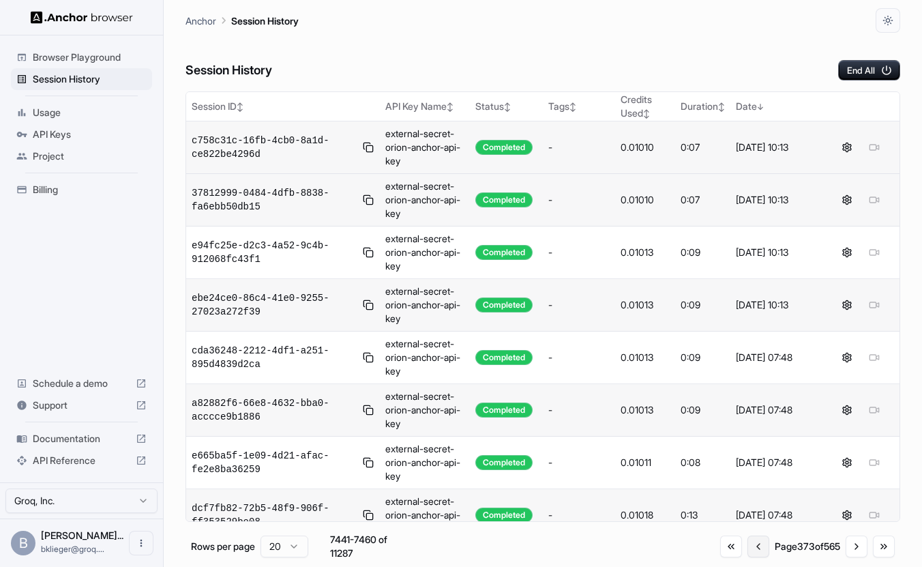
click at [753, 550] on button "Go to previous page" at bounding box center [759, 547] width 22 height 22
click at [753, 550] on button "Go to previous page" at bounding box center [762, 547] width 22 height 22
click at [753, 550] on button "Go to previous page" at bounding box center [759, 547] width 22 height 22
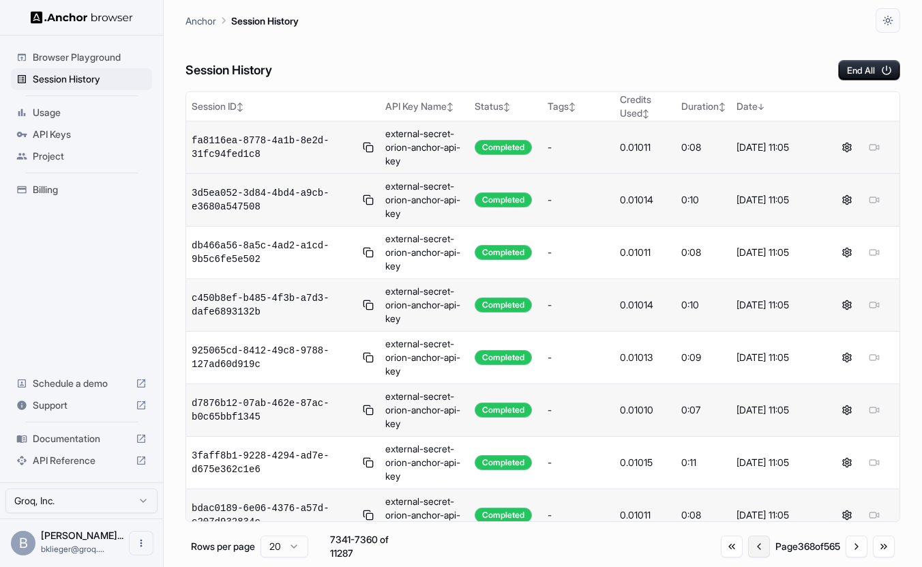
click at [753, 550] on button "Go to previous page" at bounding box center [759, 547] width 22 height 22
click at [753, 550] on button "Go to previous page" at bounding box center [760, 547] width 22 height 22
click at [753, 550] on button "Go to previous page" at bounding box center [759, 547] width 22 height 22
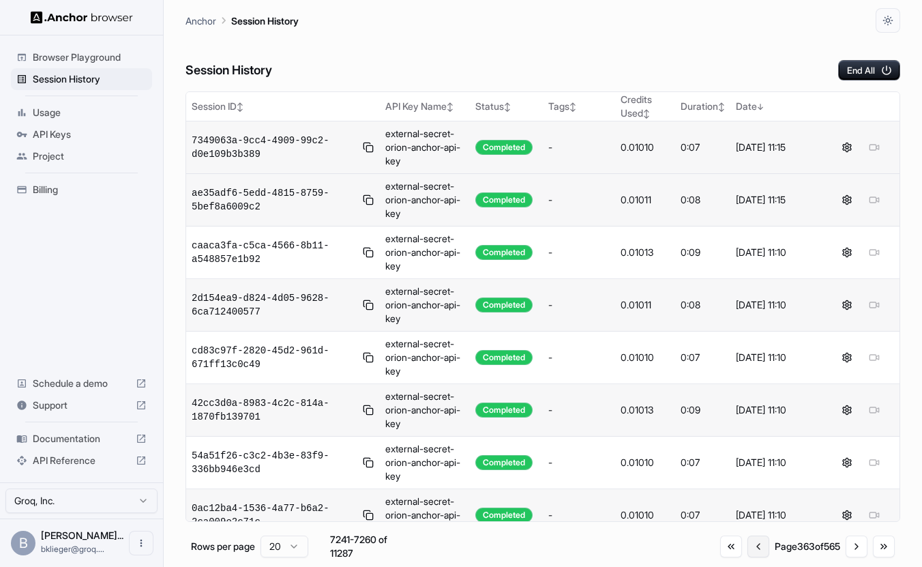
click at [753, 550] on button "Go to previous page" at bounding box center [759, 547] width 22 height 22
click at [753, 550] on button "Go to previous page" at bounding box center [762, 547] width 22 height 22
click at [753, 550] on button "Go to previous page" at bounding box center [759, 547] width 22 height 22
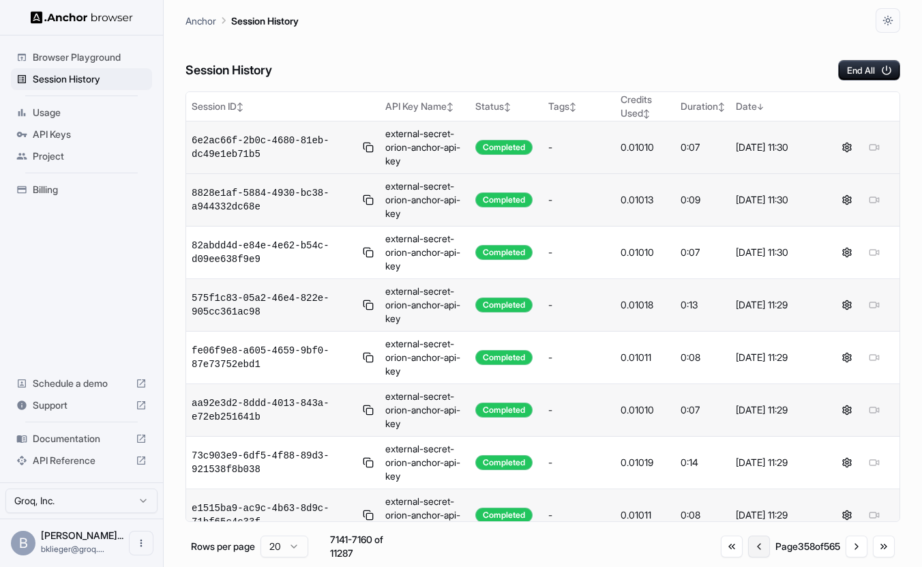
click at [753, 550] on button "Go to previous page" at bounding box center [759, 547] width 22 height 22
click at [753, 551] on button "Go to previous page" at bounding box center [759, 547] width 22 height 22
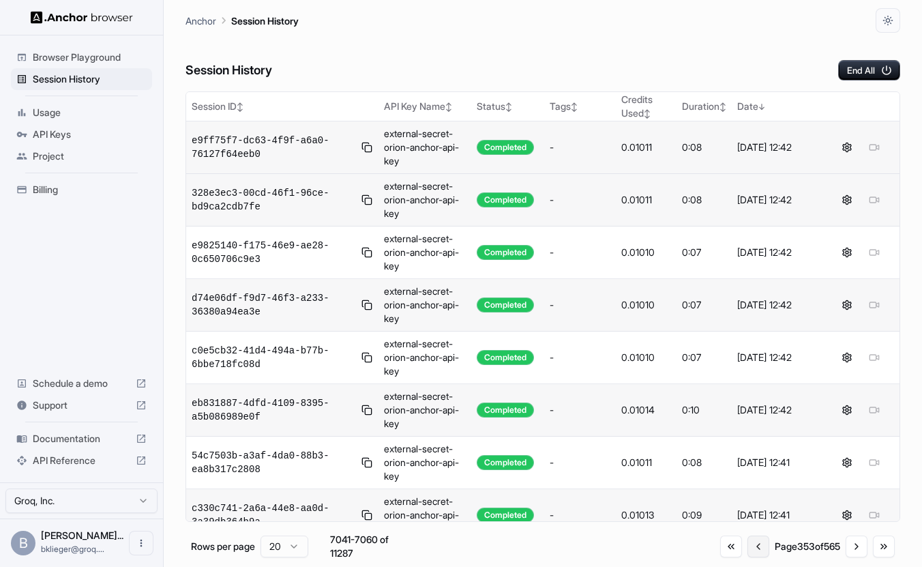
click at [753, 551] on button "Go to previous page" at bounding box center [759, 547] width 22 height 22
click at [753, 551] on button "Go to previous page" at bounding box center [762, 547] width 22 height 22
click at [753, 551] on button "Go to previous page" at bounding box center [759, 547] width 22 height 22
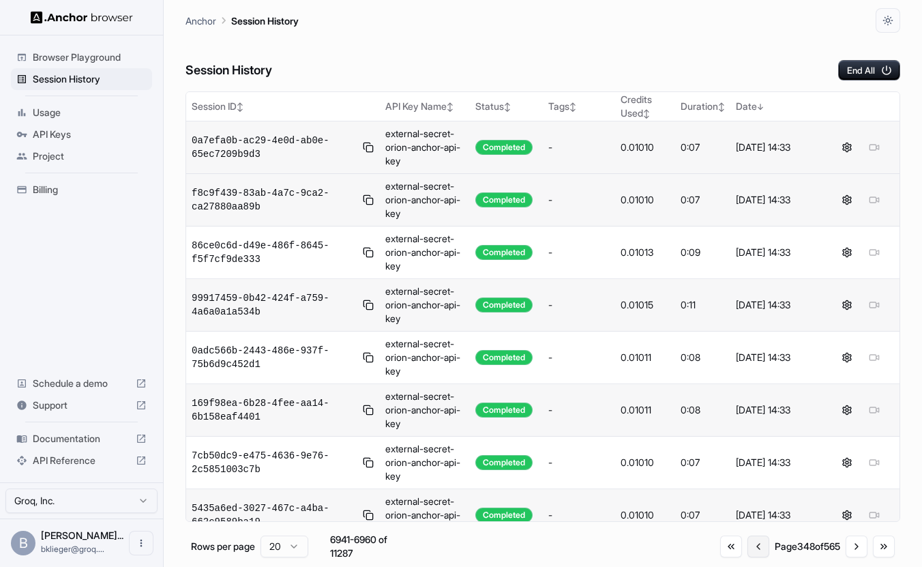
click at [753, 551] on button "Go to previous page" at bounding box center [759, 547] width 22 height 22
click at [753, 551] on button "Go to previous page" at bounding box center [758, 547] width 22 height 22
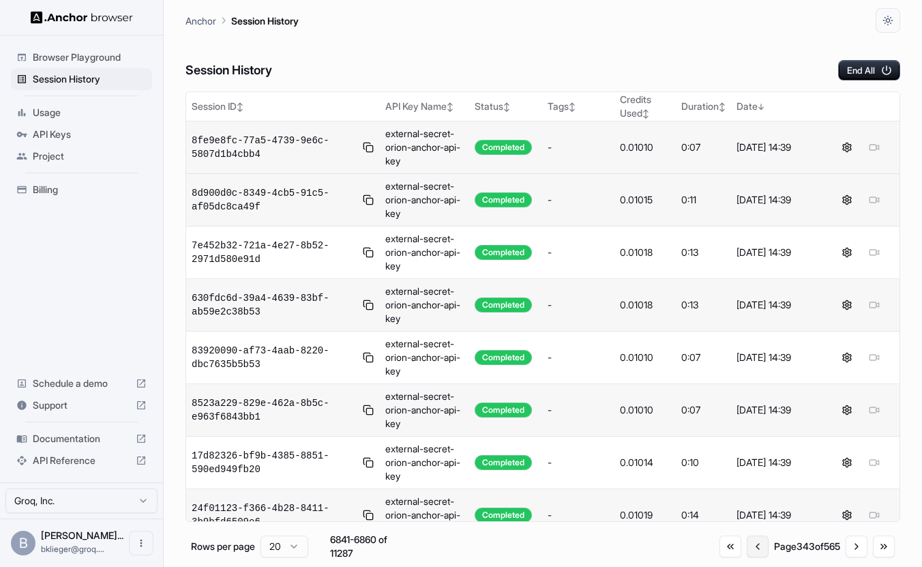
click at [753, 551] on button "Go to previous page" at bounding box center [758, 547] width 22 height 22
click at [753, 551] on button "Go to previous page" at bounding box center [759, 547] width 22 height 22
click at [753, 551] on button "Go to previous page" at bounding box center [758, 547] width 22 height 22
click at [753, 551] on button "Go to previous page" at bounding box center [759, 547] width 22 height 22
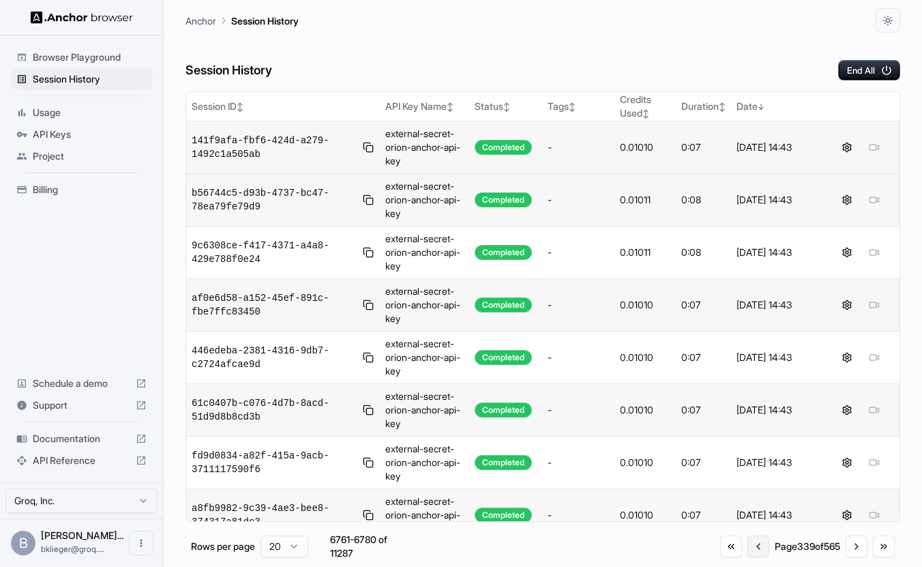
click at [753, 551] on button "Go to previous page" at bounding box center [759, 547] width 22 height 22
click at [753, 550] on button "Go to previous page" at bounding box center [759, 547] width 22 height 22
click at [753, 550] on button "Go to previous page" at bounding box center [758, 547] width 22 height 22
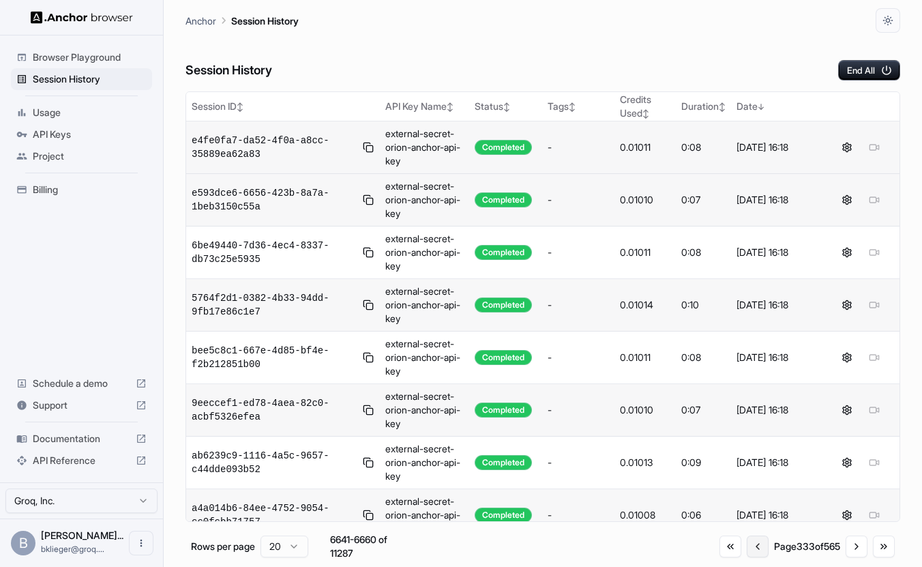
click at [753, 550] on button "Go to previous page" at bounding box center [758, 547] width 22 height 22
click at [753, 550] on button "Go to previous page" at bounding box center [761, 547] width 22 height 22
click at [753, 550] on button "Go to previous page" at bounding box center [759, 547] width 22 height 22
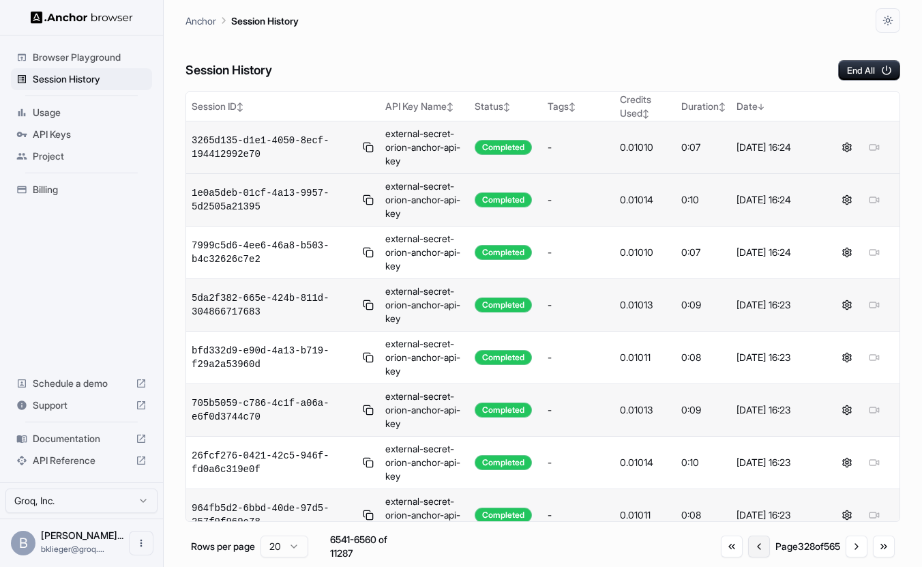
click at [752, 545] on button "Go to previous page" at bounding box center [759, 547] width 22 height 22
click at [752, 545] on button "Go to previous page" at bounding box center [760, 547] width 22 height 22
click at [752, 545] on button "Go to previous page" at bounding box center [759, 547] width 22 height 22
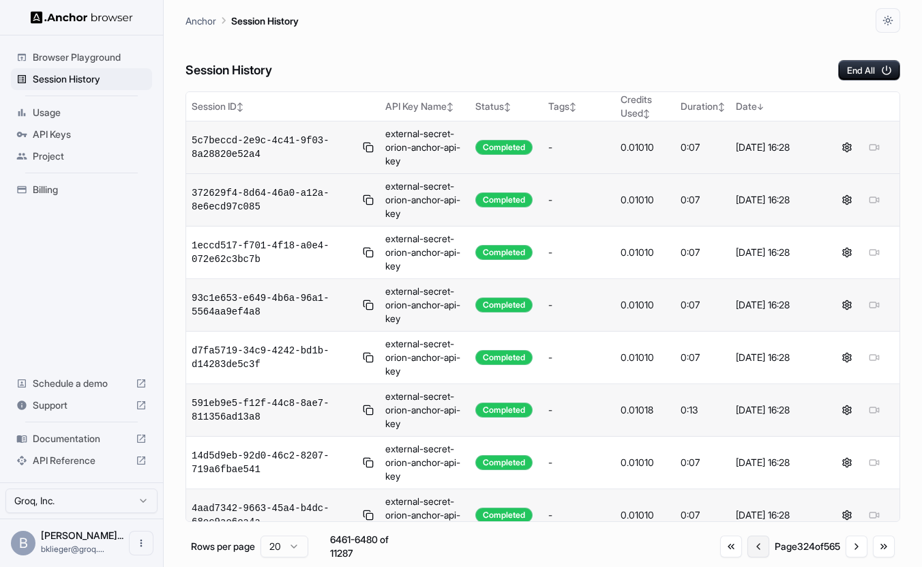
click at [752, 545] on button "Go to previous page" at bounding box center [759, 547] width 22 height 22
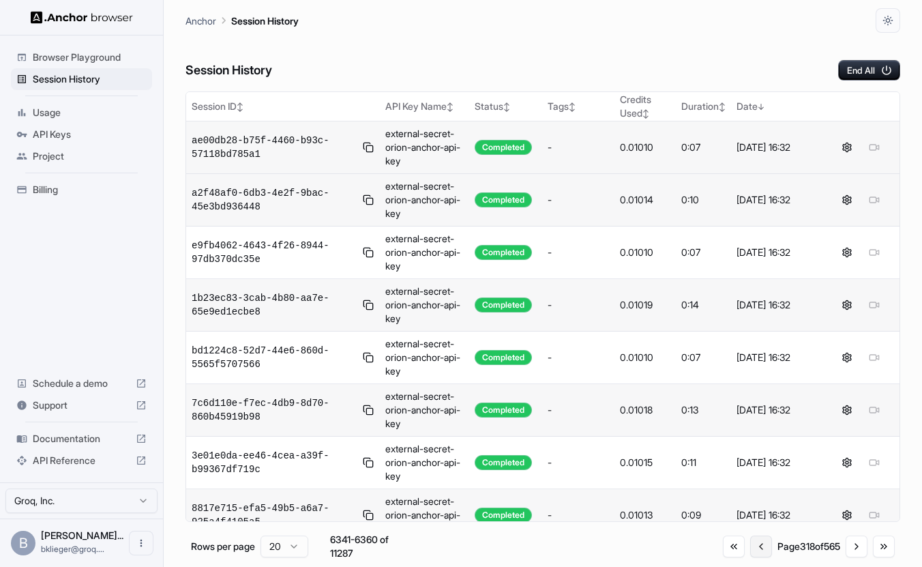
click at [752, 545] on button "Go to previous page" at bounding box center [762, 547] width 22 height 22
click at [752, 545] on button "Go to previous page" at bounding box center [761, 547] width 22 height 22
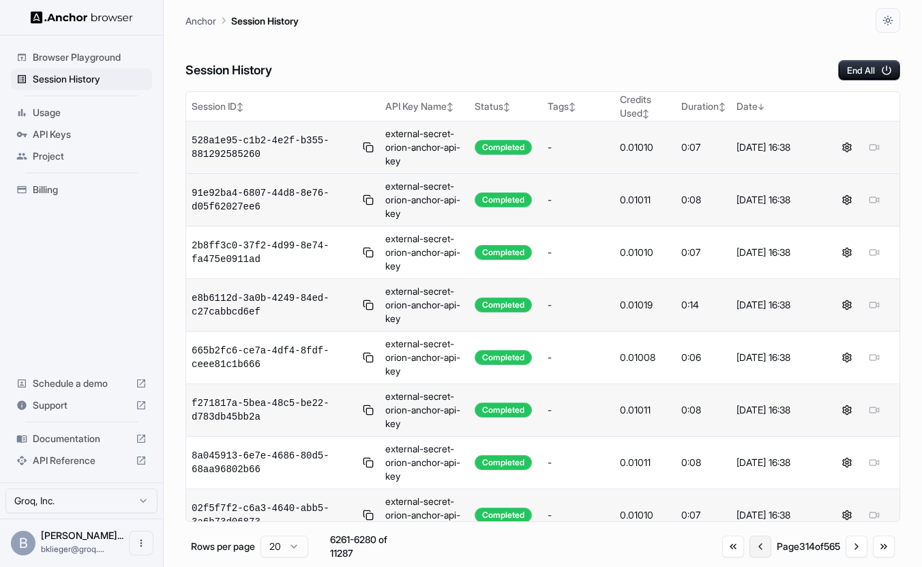
click at [752, 545] on button "Go to previous page" at bounding box center [761, 547] width 22 height 22
click at [752, 545] on button "Go to previous page" at bounding box center [762, 547] width 22 height 22
click at [752, 545] on button "Go to previous page" at bounding box center [761, 547] width 22 height 22
